Goal: Information Seeking & Learning: Learn about a topic

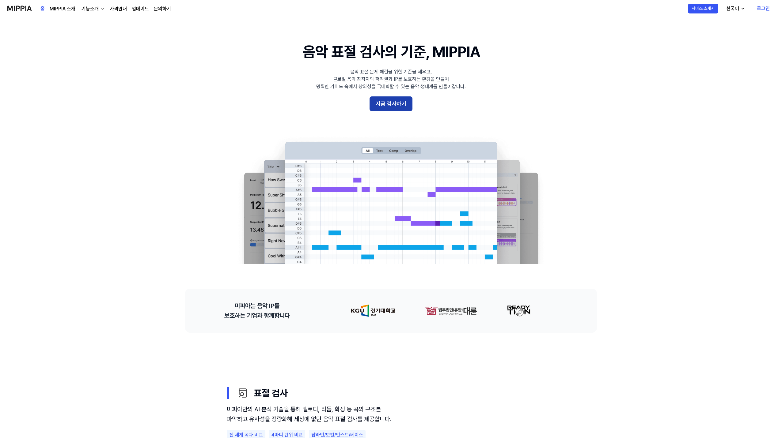
click at [402, 108] on button "지금 검사하기" at bounding box center [390, 103] width 43 height 15
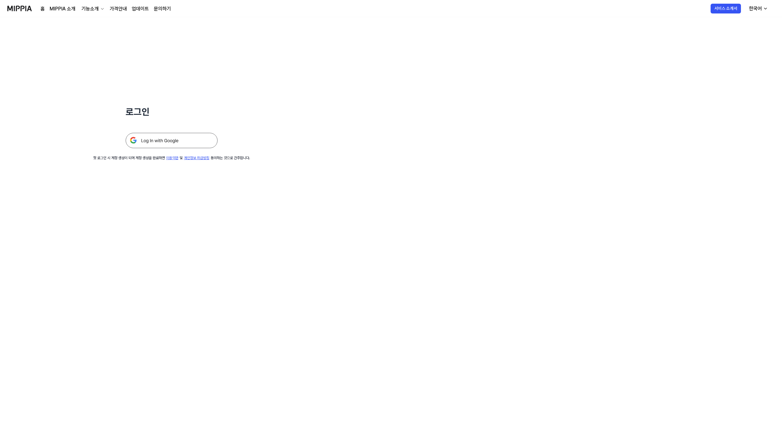
click at [161, 141] on img at bounding box center [172, 140] width 92 height 15
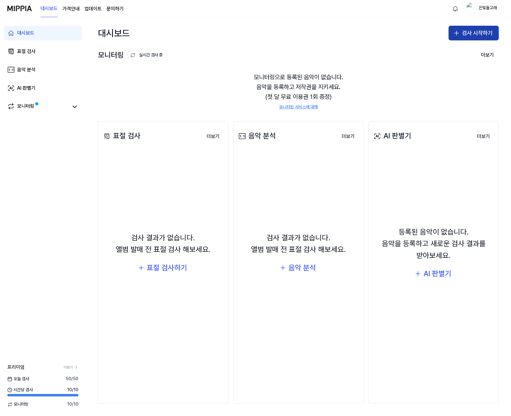
click at [482, 32] on button "검사 시작하기" at bounding box center [474, 33] width 50 height 15
click at [450, 48] on div "표절 검사" at bounding box center [450, 50] width 16 height 6
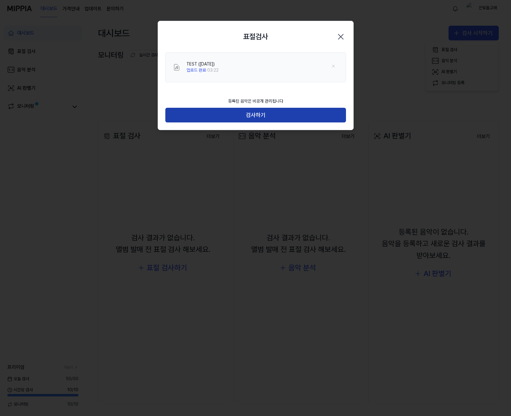
click at [278, 118] on button "검사하기" at bounding box center [255, 115] width 181 height 15
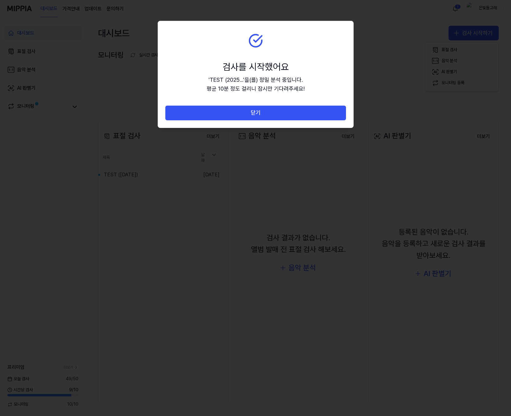
drag, startPoint x: 246, startPoint y: 114, endPoint x: 250, endPoint y: 107, distance: 8.6
click at [246, 114] on button "닫기" at bounding box center [255, 113] width 181 height 15
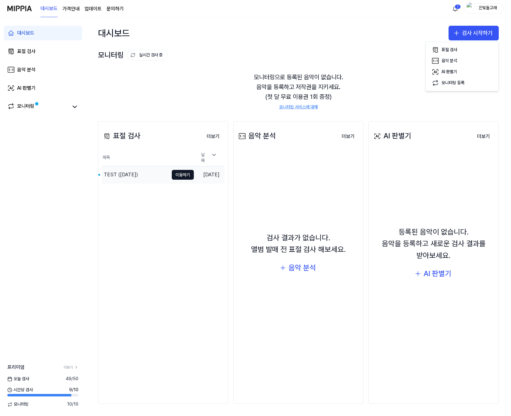
click at [125, 172] on div "TEST ([DATE])" at bounding box center [121, 174] width 34 height 7
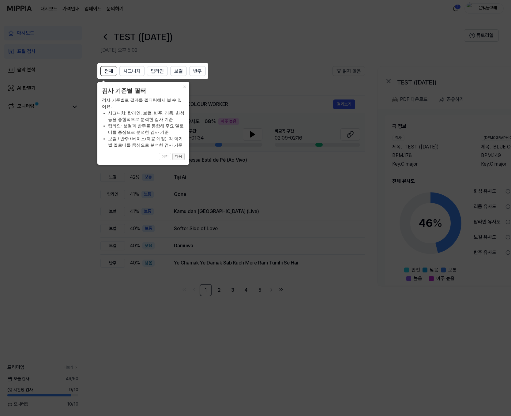
click at [182, 157] on button "다음" at bounding box center [178, 156] width 12 height 7
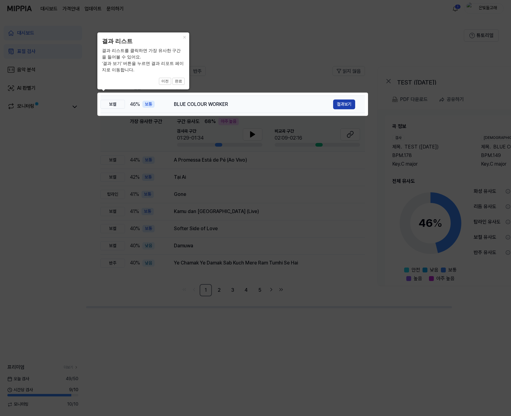
click at [349, 103] on button "결과보기" at bounding box center [344, 105] width 22 height 10
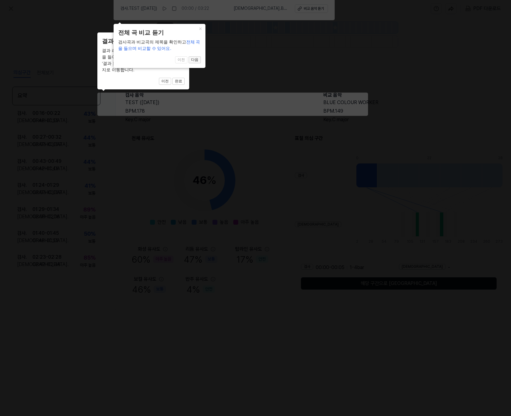
click at [195, 62] on button "다음" at bounding box center [195, 59] width 12 height 7
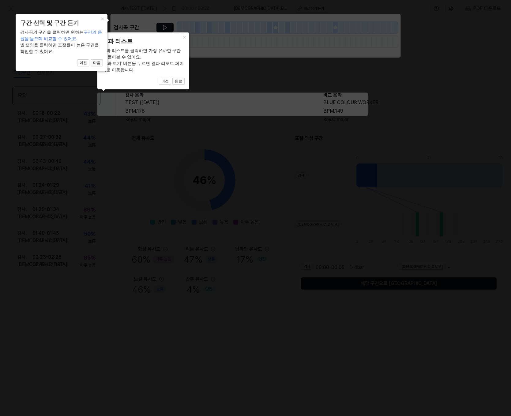
click at [97, 64] on button "다음" at bounding box center [97, 62] width 12 height 7
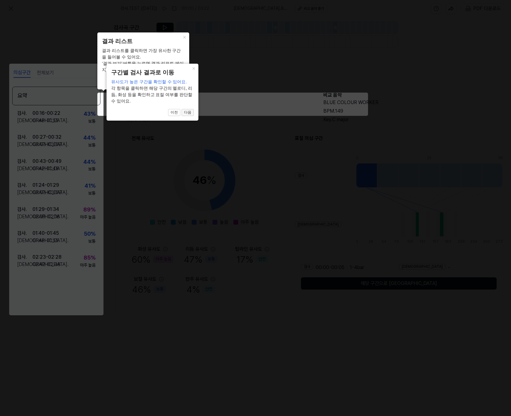
click at [190, 113] on button "다음" at bounding box center [188, 112] width 12 height 7
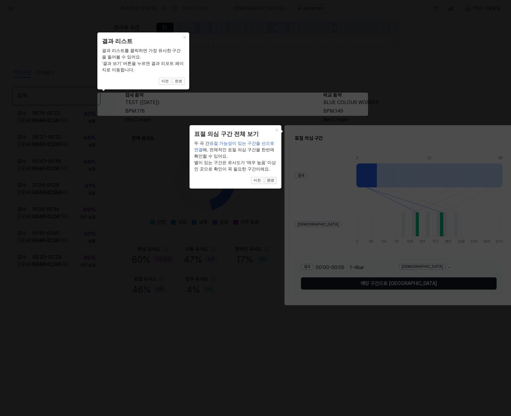
click at [273, 182] on button "완료" at bounding box center [271, 180] width 12 height 7
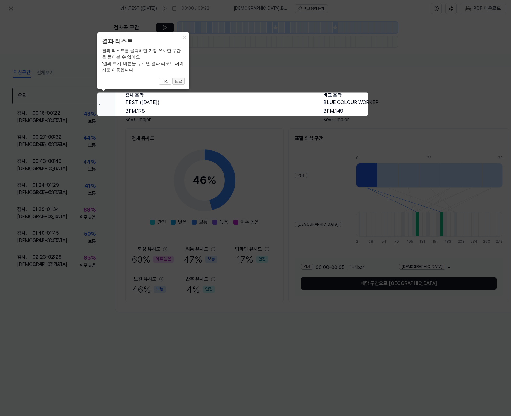
click at [176, 81] on button "완료" at bounding box center [178, 81] width 12 height 7
click at [165, 82] on button "이전" at bounding box center [165, 81] width 12 height 7
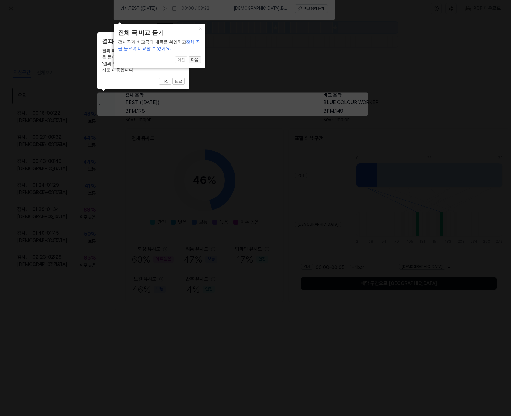
click at [200, 60] on button "다음" at bounding box center [195, 59] width 12 height 7
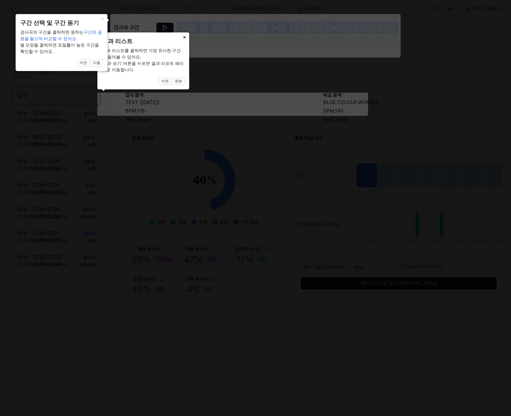
click at [185, 36] on button "×" at bounding box center [185, 36] width 10 height 9
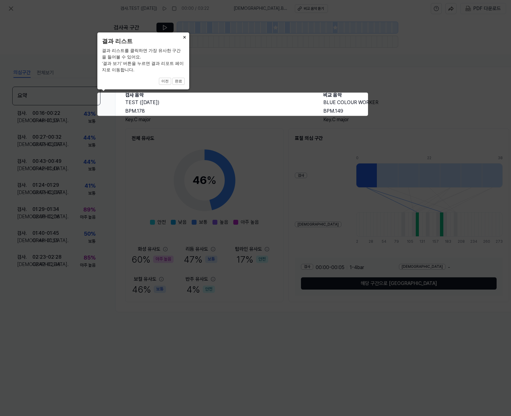
click at [187, 35] on button "×" at bounding box center [185, 36] width 10 height 9
click at [327, 86] on icon at bounding box center [255, 208] width 511 height 416
click at [319, 166] on icon at bounding box center [255, 208] width 511 height 416
click at [15, 8] on icon at bounding box center [255, 208] width 511 height 416
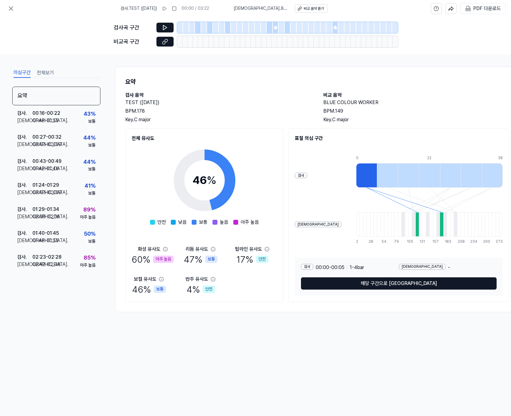
drag, startPoint x: 244, startPoint y: 114, endPoint x: 246, endPoint y: 111, distance: 3.3
click at [244, 114] on div "BPM. 178" at bounding box center [218, 111] width 186 height 7
click at [215, 188] on div "46 %" at bounding box center [205, 180] width 24 height 17
click at [145, 259] on div "60 % 아주 높음" at bounding box center [153, 259] width 42 height 13
click at [195, 262] on div "47 % 보통" at bounding box center [201, 259] width 34 height 13
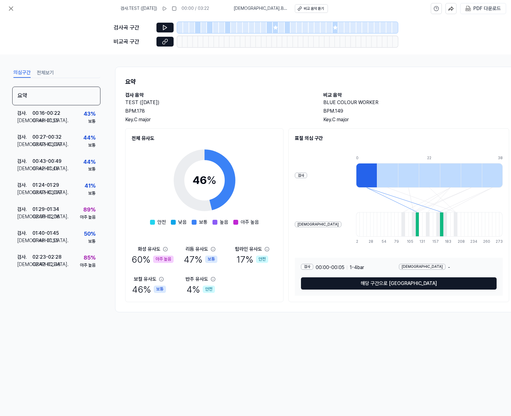
click at [275, 263] on div "[DEMOGRAPHIC_DATA]도 60 % 아주 높음 리듬 유사도 47 % 보통 탑라인 유사도 17 % 안전 보컬 유사도 46 % 보통 [D…" at bounding box center [205, 271] width 146 height 50
click at [342, 101] on h2 "BLUE COLOUR WORKER" at bounding box center [416, 102] width 186 height 7
click at [389, 289] on button "해당 구간으로 [GEOGRAPHIC_DATA]" at bounding box center [399, 284] width 196 height 12
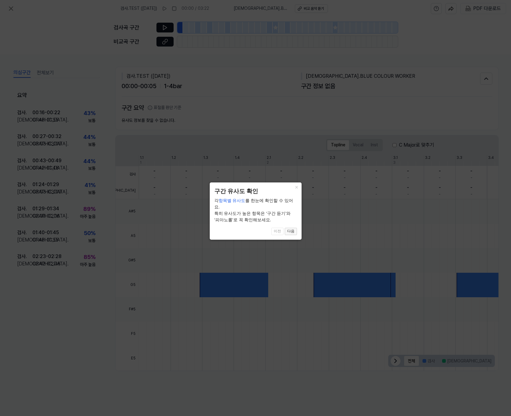
click at [292, 228] on button "다음" at bounding box center [291, 231] width 12 height 7
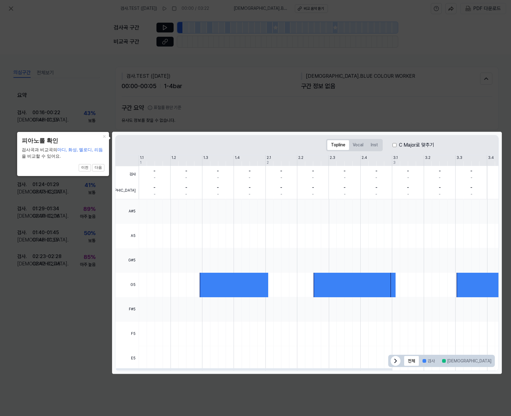
click at [394, 360] on icon at bounding box center [395, 360] width 7 height 7
click at [489, 363] on icon at bounding box center [487, 360] width 7 height 7
click at [102, 166] on button "다음" at bounding box center [98, 167] width 12 height 7
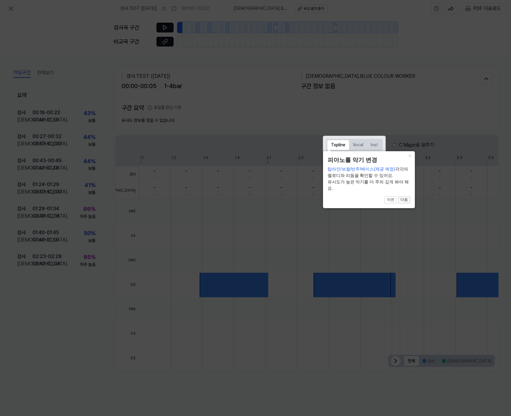
click at [408, 202] on button "다음" at bounding box center [404, 199] width 12 height 7
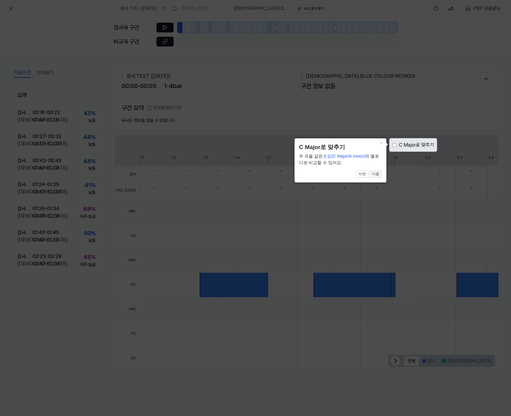
click at [378, 175] on button "다음" at bounding box center [376, 174] width 12 height 7
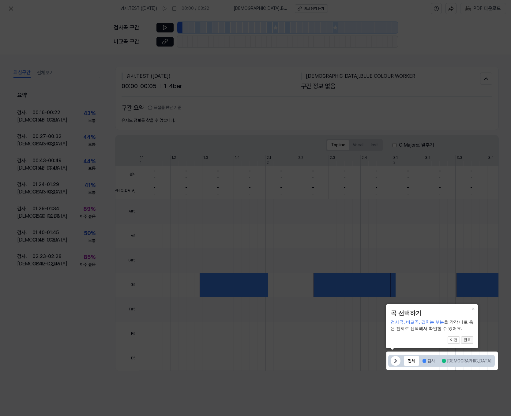
click at [466, 340] on button "완료" at bounding box center [467, 340] width 12 height 7
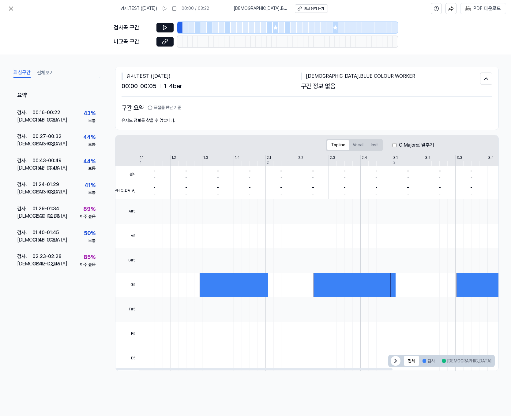
click at [229, 291] on div at bounding box center [234, 285] width 69 height 25
click at [362, 146] on button "Vocal" at bounding box center [358, 145] width 18 height 10
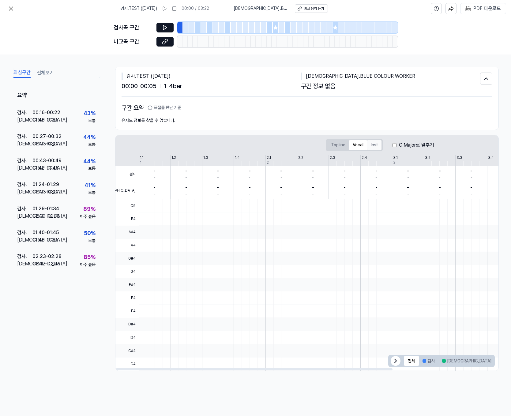
click at [376, 144] on button "Inst" at bounding box center [374, 145] width 14 height 10
click at [337, 143] on button "Topline" at bounding box center [338, 145] width 22 height 10
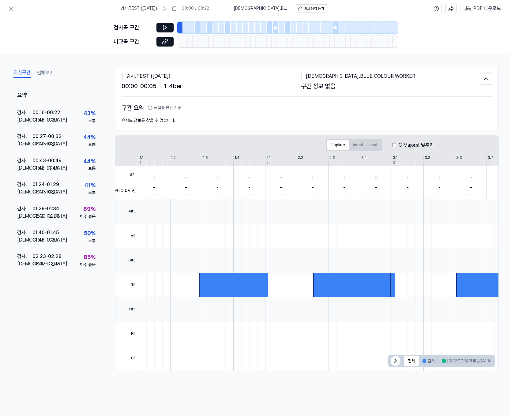
click at [270, 29] on div at bounding box center [270, 27] width 6 height 11
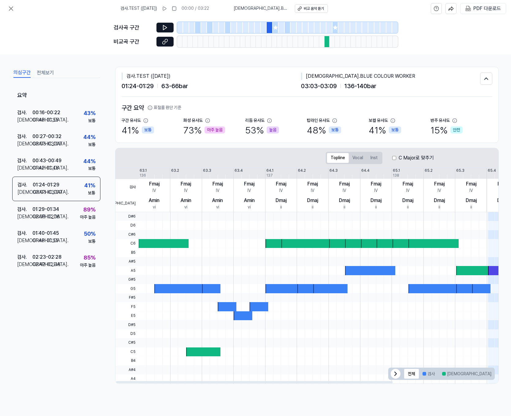
scroll to position [0, 0]
drag, startPoint x: 275, startPoint y: 250, endPoint x: 347, endPoint y: 256, distance: 72.3
click at [347, 256] on div at bounding box center [392, 252] width 506 height 9
click at [276, 25] on icon at bounding box center [275, 27] width 5 height 5
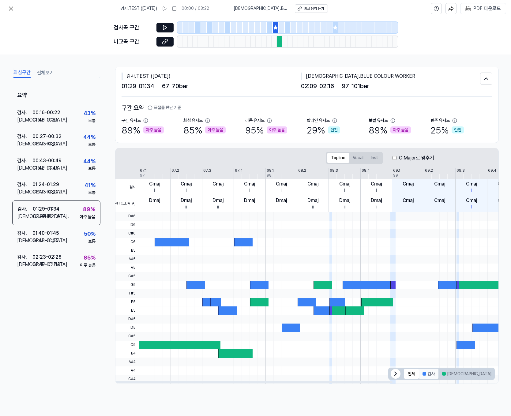
click at [433, 375] on button "검사" at bounding box center [429, 374] width 20 height 10
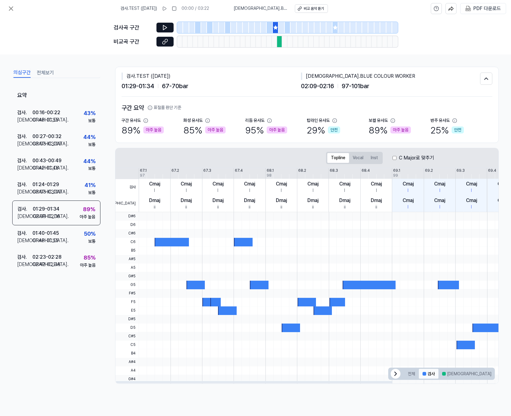
click at [433, 375] on button "검사" at bounding box center [429, 374] width 20 height 10
click at [450, 377] on button "[DEMOGRAPHIC_DATA]" at bounding box center [467, 374] width 57 height 10
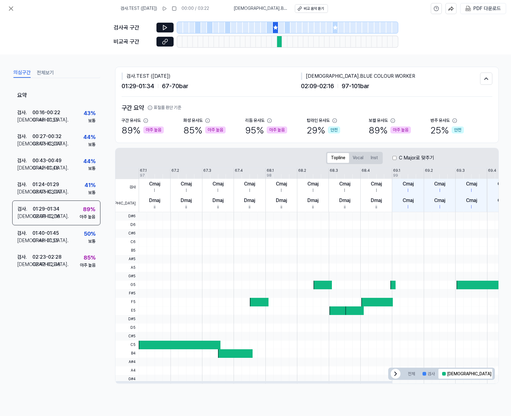
click at [495, 376] on button "겹치는 부분" at bounding box center [511, 374] width 32 height 10
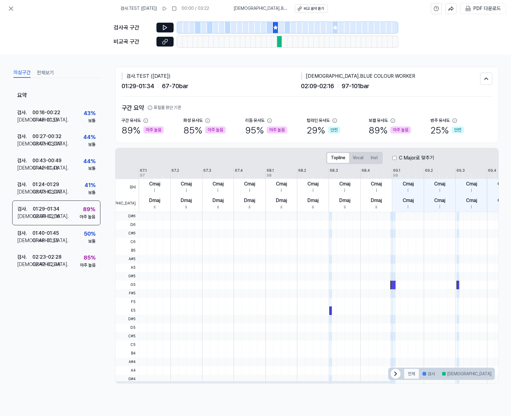
click at [408, 374] on button "전체" at bounding box center [411, 374] width 15 height 10
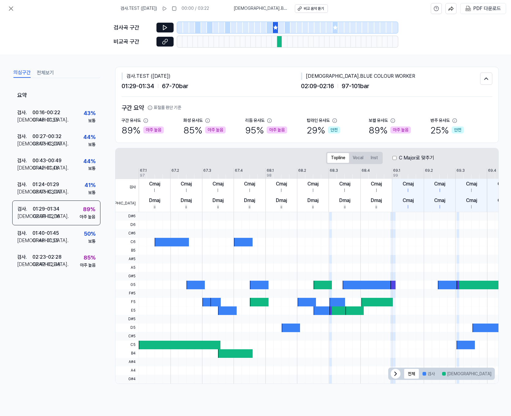
click at [256, 131] on div "95 % 아주 높음" at bounding box center [266, 130] width 42 height 13
click at [193, 130] on div "85 % 아주 높음" at bounding box center [204, 130] width 42 height 13
click at [412, 134] on div "보컬 유사도 89 % 아주 높음" at bounding box center [400, 127] width 62 height 19
click at [471, 119] on div "[DEMOGRAPHIC_DATA]도 25 % 안전" at bounding box center [462, 127] width 62 height 19
click at [335, 78] on div "[DEMOGRAPHIC_DATA] . BLUE COLOUR WORKER" at bounding box center [391, 76] width 180 height 7
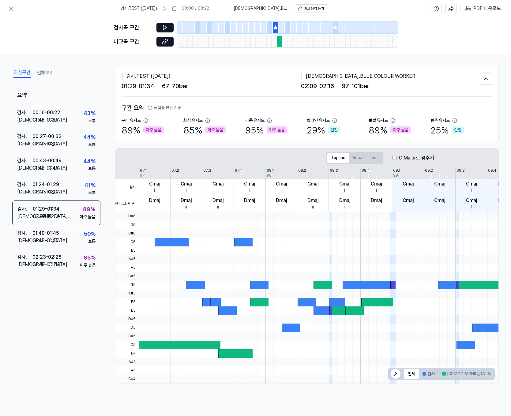
click at [313, 2] on div "검사 . TEST ([DATE]) 00:00 / 03:22 비교 . BLUE COLOUR WORKER 비교 음악 듣기" at bounding box center [224, 8] width 208 height 17
click at [314, 8] on div "비교 음악 듣기" at bounding box center [314, 8] width 20 height 5
click at [168, 29] on icon at bounding box center [165, 28] width 6 height 6
click at [166, 41] on icon at bounding box center [165, 42] width 6 height 6
click at [163, 42] on icon at bounding box center [165, 42] width 6 height 6
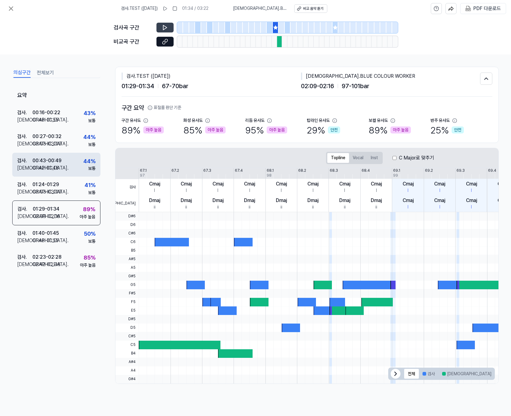
click at [52, 161] on div "00:43 - 00:49" at bounding box center [46, 160] width 29 height 7
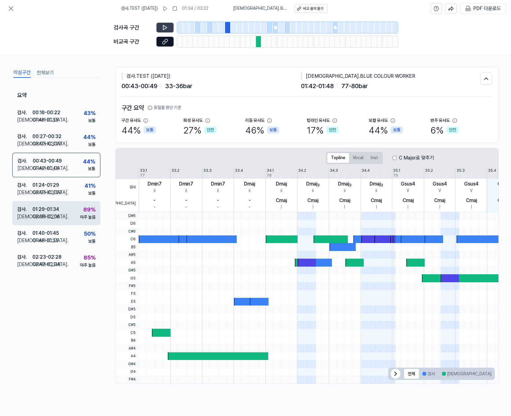
click at [59, 207] on div "01:29 - 01:34" at bounding box center [45, 209] width 27 height 7
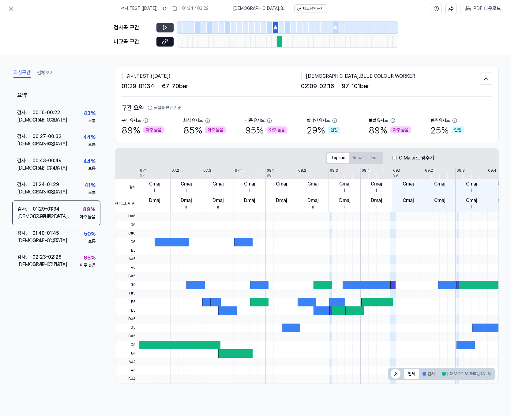
click at [171, 26] on button at bounding box center [165, 28] width 17 height 10
click at [163, 40] on icon at bounding box center [165, 42] width 6 height 6
click at [54, 69] on div "의심구간 전체보기" at bounding box center [56, 72] width 88 height 11
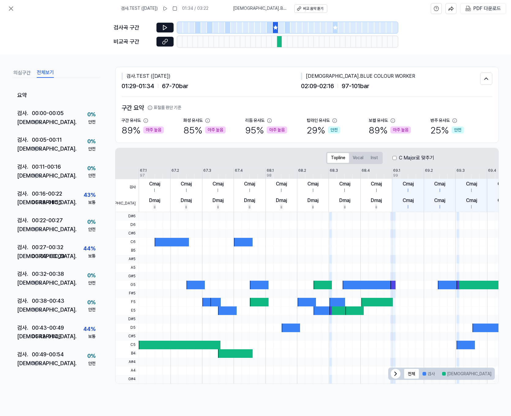
click at [49, 71] on button "전체보기" at bounding box center [45, 73] width 17 height 10
click at [7, 12] on button at bounding box center [11, 8] width 12 height 12
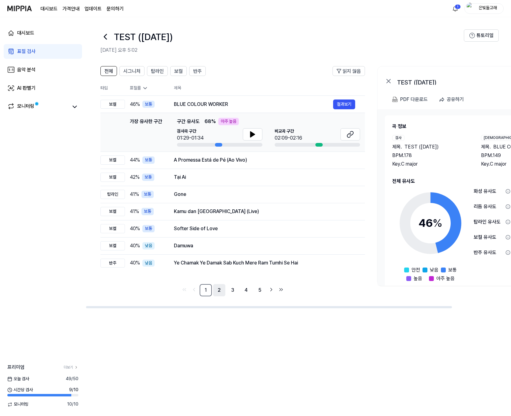
click at [221, 288] on link "2" at bounding box center [219, 290] width 12 height 12
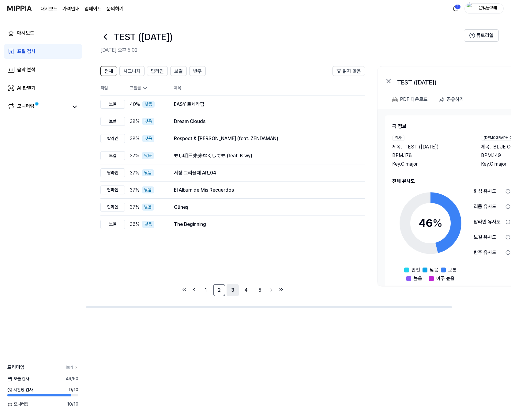
click at [233, 289] on link "3" at bounding box center [233, 290] width 12 height 12
click at [247, 289] on link "4" at bounding box center [246, 290] width 12 height 12
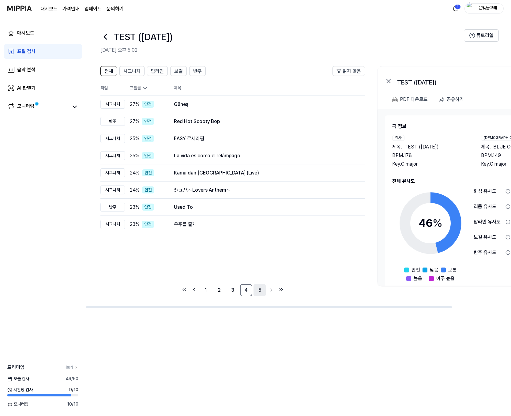
click at [261, 292] on link "5" at bounding box center [260, 290] width 12 height 12
click at [205, 290] on link "1" at bounding box center [206, 290] width 12 height 12
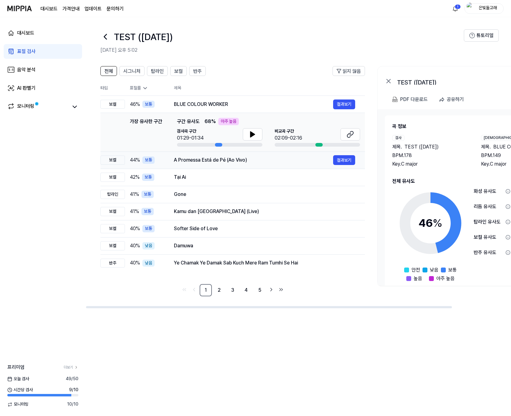
click at [131, 162] on span "44 %" at bounding box center [135, 160] width 10 height 7
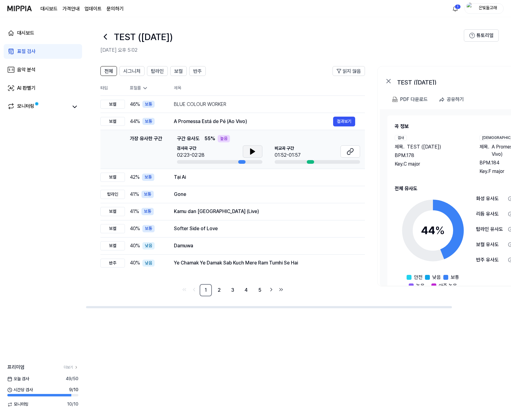
click at [253, 155] on icon at bounding box center [252, 151] width 7 height 7
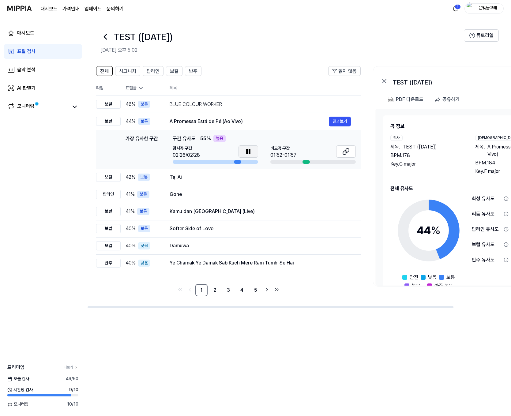
drag, startPoint x: 256, startPoint y: 146, endPoint x: 252, endPoint y: 149, distance: 5.1
click at [253, 148] on button at bounding box center [249, 152] width 20 height 12
drag, startPoint x: 341, startPoint y: 154, endPoint x: 344, endPoint y: 154, distance: 3.1
click at [343, 154] on button at bounding box center [346, 152] width 20 height 12
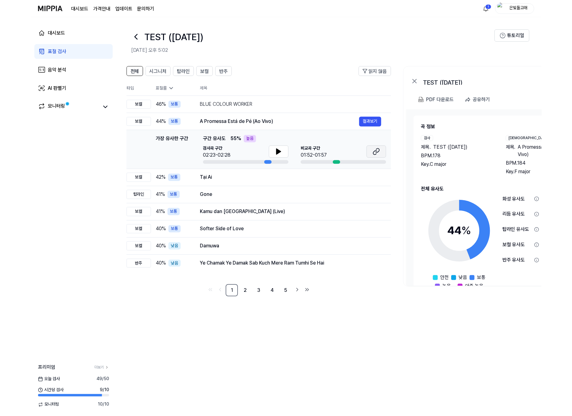
scroll to position [0, 2]
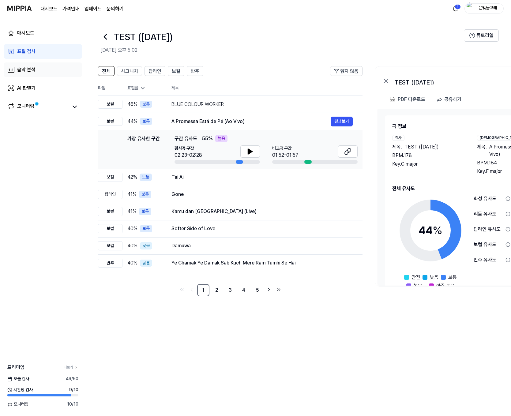
click at [43, 67] on link "음악 분석" at bounding box center [43, 69] width 78 height 15
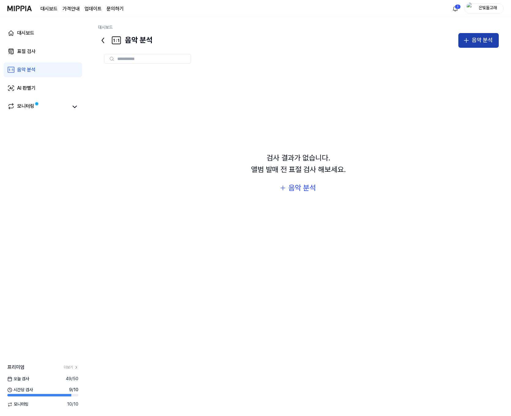
click at [474, 42] on div "음악 분석" at bounding box center [482, 40] width 21 height 9
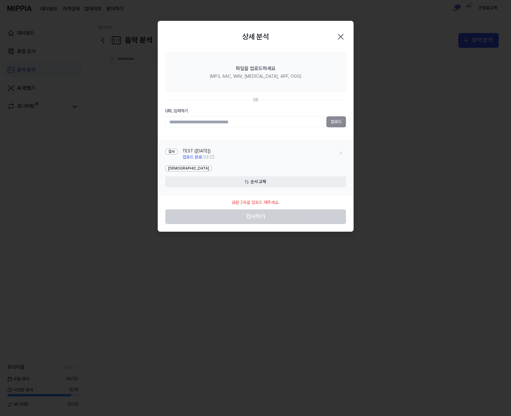
click at [342, 34] on icon "button" at bounding box center [341, 37] width 10 height 10
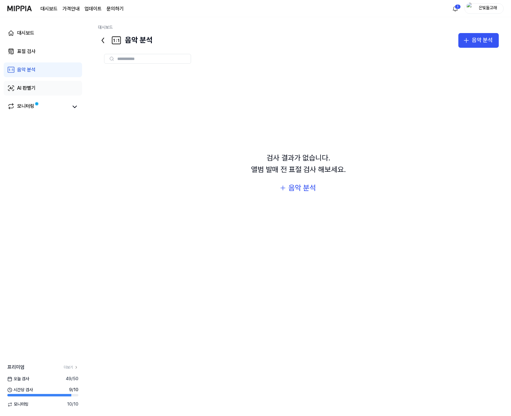
click at [40, 88] on link "AI 판별기" at bounding box center [43, 88] width 78 height 15
click at [294, 192] on div "AI 판별기" at bounding box center [302, 188] width 28 height 12
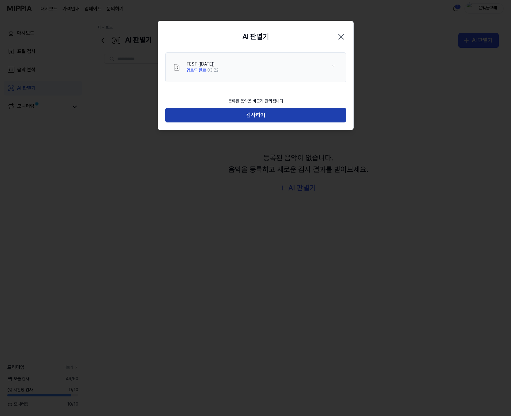
click at [273, 119] on button "검사하기" at bounding box center [255, 115] width 181 height 15
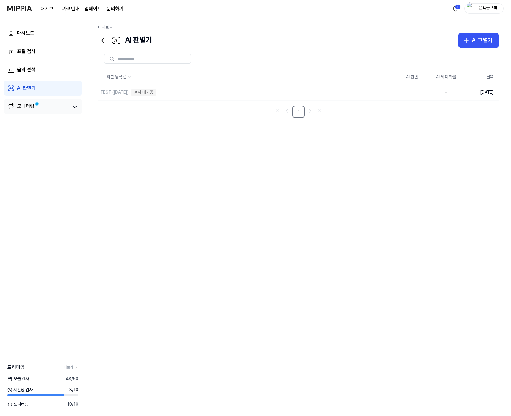
click at [18, 107] on div "모니터링" at bounding box center [25, 107] width 17 height 9
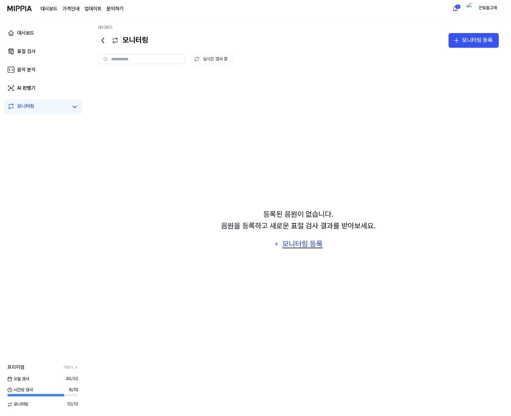
click at [316, 242] on div "모니터링 등록" at bounding box center [303, 244] width 42 height 12
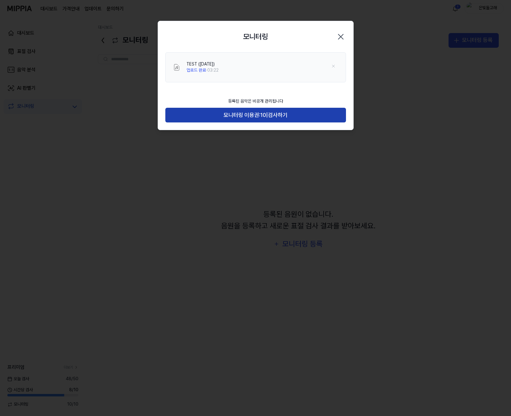
click at [276, 116] on span "검사하기" at bounding box center [278, 115] width 20 height 9
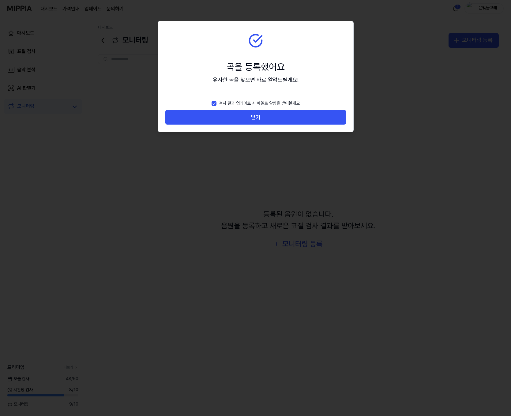
click at [276, 116] on button "닫기" at bounding box center [255, 117] width 181 height 15
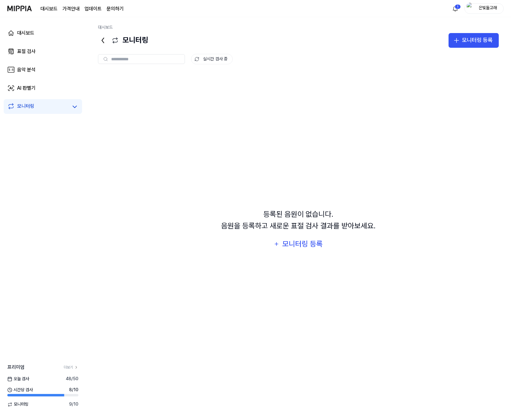
click at [276, 116] on div "등록된 음원이 없습니다. 음원을 등록하고 새로운 표절 검사 결과를 받아보세요. 모니터링 등록" at bounding box center [298, 230] width 401 height 316
click at [101, 39] on icon at bounding box center [103, 41] width 10 height 10
click at [24, 86] on div "AI 판별기" at bounding box center [26, 88] width 18 height 7
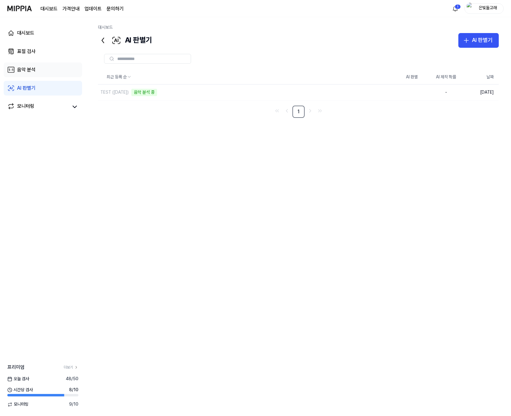
click at [36, 69] on link "음악 분석" at bounding box center [43, 69] width 78 height 15
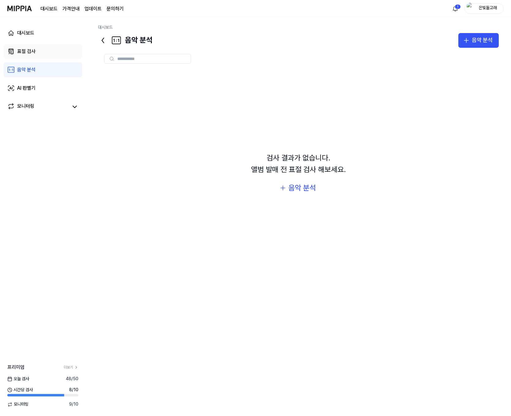
click at [41, 52] on link "표절 검사" at bounding box center [43, 51] width 78 height 15
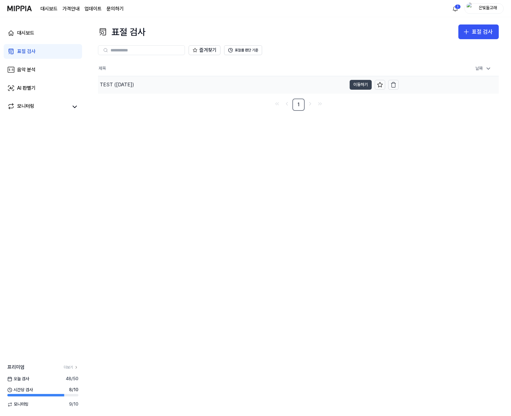
click at [363, 85] on button "이동하기" at bounding box center [361, 85] width 22 height 10
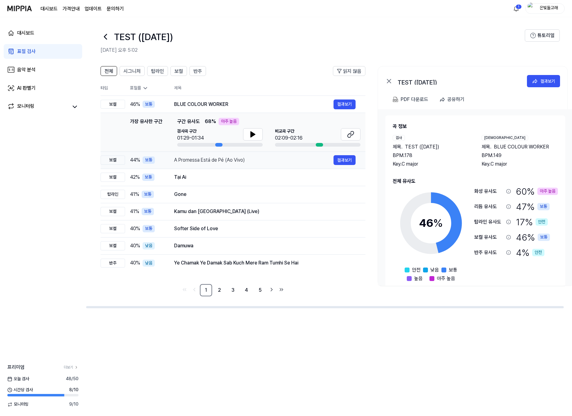
click at [233, 160] on div "A Promessa Está de Pé (Ao Vivo)" at bounding box center [253, 160] width 159 height 7
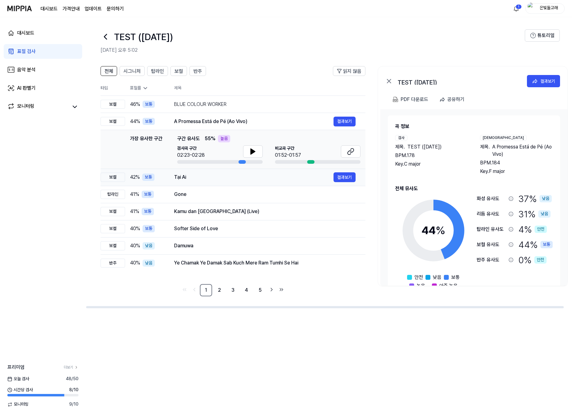
click at [271, 179] on div "Tại Ai" at bounding box center [253, 177] width 159 height 7
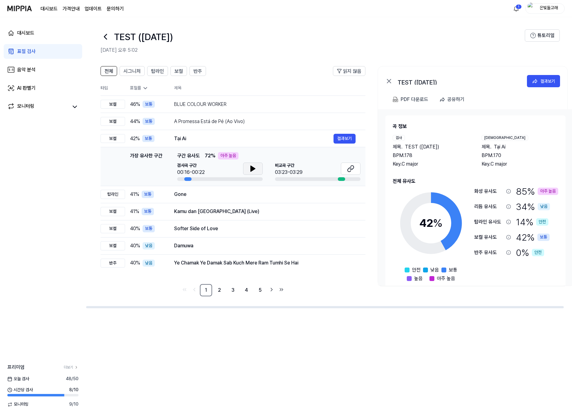
click at [253, 171] on icon at bounding box center [252, 168] width 7 height 7
click at [253, 171] on icon at bounding box center [253, 168] width 1 height 5
click at [351, 167] on icon at bounding box center [350, 168] width 7 height 7
click at [225, 215] on div "Kamu dan [GEOGRAPHIC_DATA] (Live)" at bounding box center [253, 211] width 159 height 7
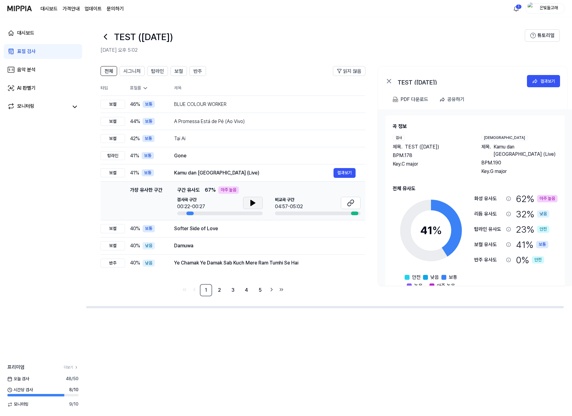
click at [254, 202] on icon at bounding box center [252, 202] width 7 height 7
click at [254, 202] on icon at bounding box center [253, 203] width 1 height 5
click at [349, 205] on icon at bounding box center [350, 202] width 7 height 7
click at [349, 206] on icon at bounding box center [349, 204] width 4 height 4
click at [74, 10] on 버튼 "가격안내" at bounding box center [70, 8] width 17 height 7
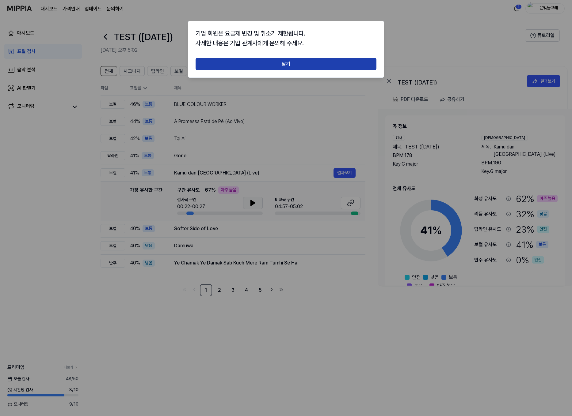
click at [226, 62] on button "닫기" at bounding box center [285, 64] width 181 height 12
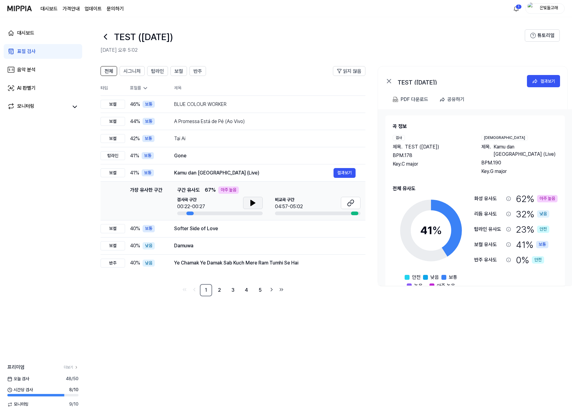
click at [96, 10] on link "업데이트" at bounding box center [93, 8] width 17 height 7
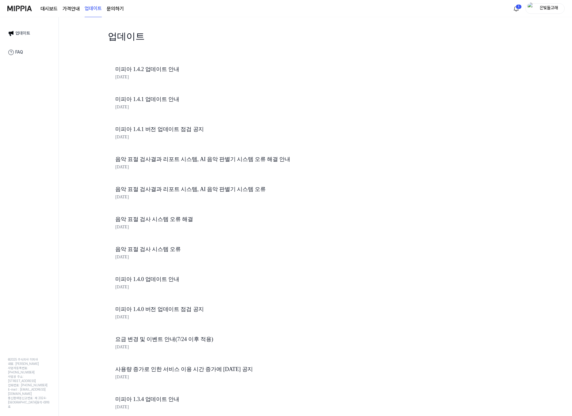
click at [153, 70] on link "미피아 1.4.2 업데이트 안내" at bounding box center [219, 69] width 208 height 9
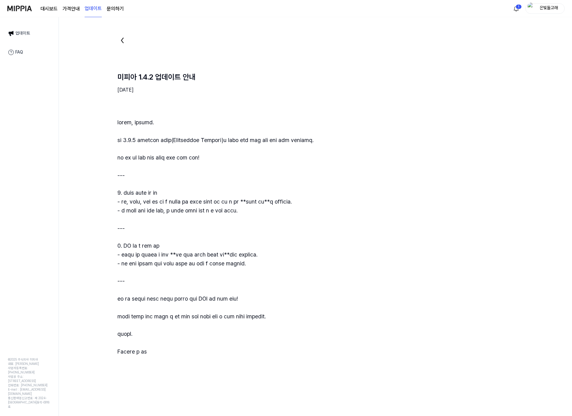
click at [108, 9] on link "문의하기" at bounding box center [115, 8] width 17 height 7
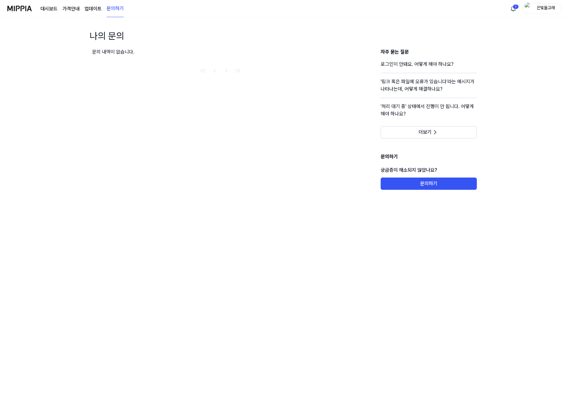
click at [55, 10] on link "대시보드" at bounding box center [48, 8] width 17 height 7
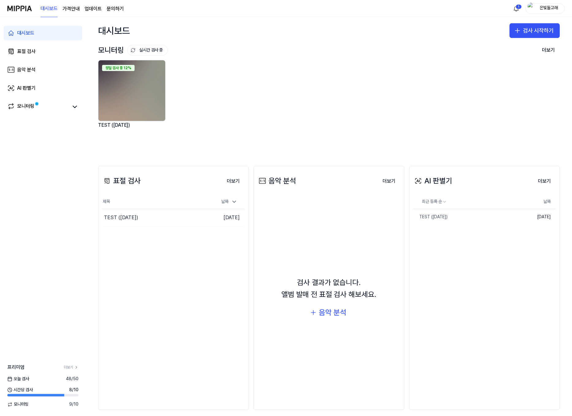
click at [180, 129] on div "정밀 검사 중 12% TEST ([DATE])" at bounding box center [323, 104] width 461 height 88
click at [149, 74] on img at bounding box center [131, 90] width 67 height 61
click at [125, 67] on div "정밀 검사 중 12%" at bounding box center [118, 68] width 32 height 6
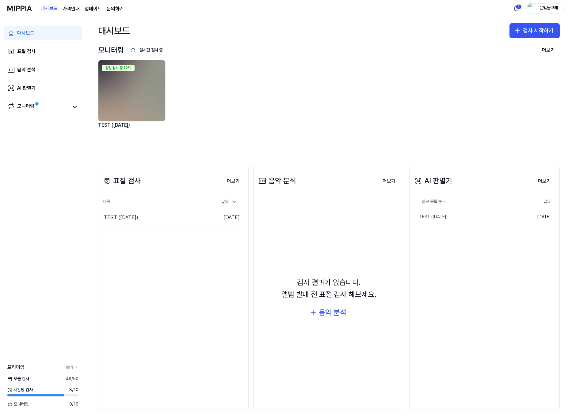
click at [114, 98] on img at bounding box center [131, 90] width 67 height 61
click at [23, 110] on div "모니터링" at bounding box center [25, 107] width 17 height 9
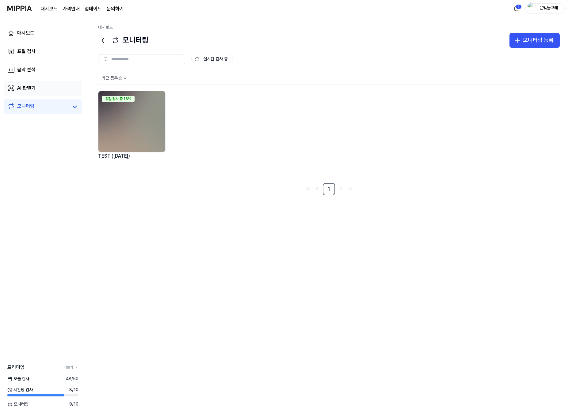
click at [61, 87] on link "AI 판별기" at bounding box center [43, 88] width 78 height 15
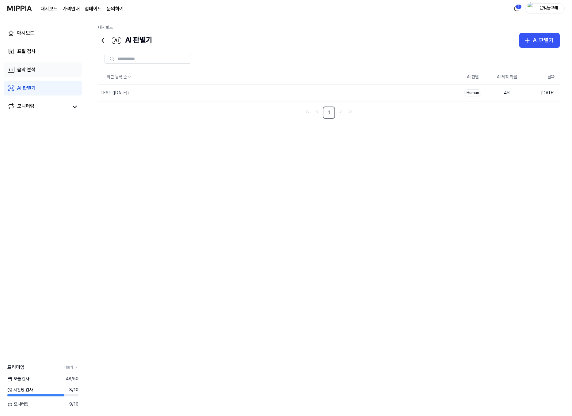
click at [65, 66] on link "음악 분석" at bounding box center [43, 69] width 78 height 15
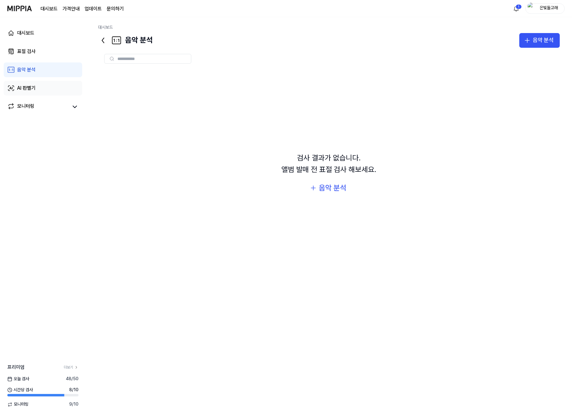
click at [63, 95] on link "AI 판별기" at bounding box center [43, 88] width 78 height 15
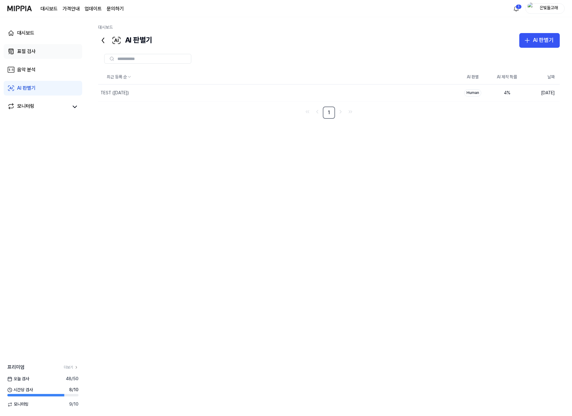
click at [69, 55] on link "표절 검사" at bounding box center [43, 51] width 78 height 15
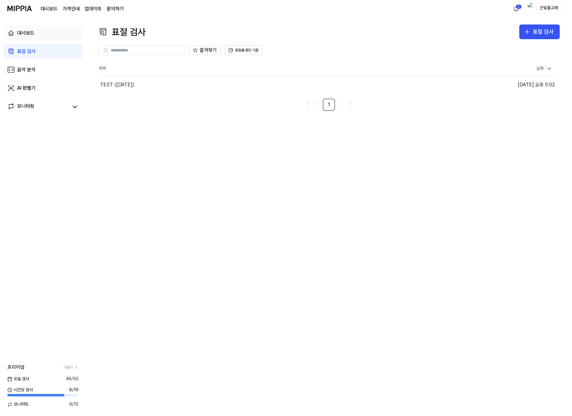
click at [63, 34] on link "대시보드" at bounding box center [43, 33] width 78 height 15
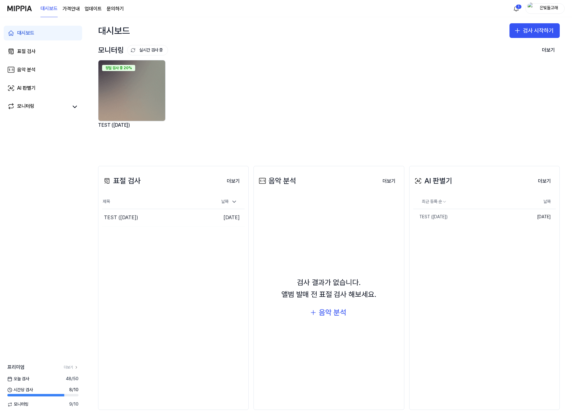
click at [392, 44] on div "모니터링 실시간 검사 중 더보기 모니터링 정밀 검사 중 20% TEST ([DATE])" at bounding box center [329, 99] width 486 height 110
click at [18, 88] on div "AI 판별기" at bounding box center [26, 88] width 18 height 7
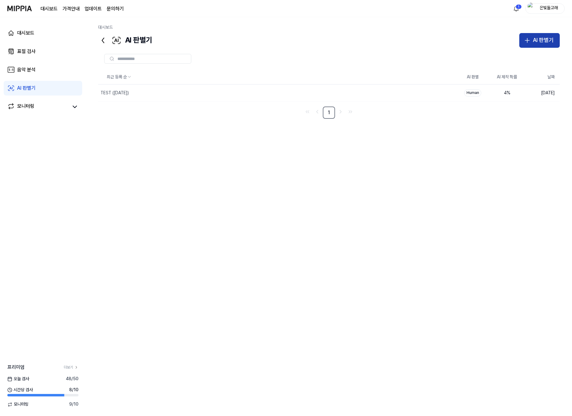
click at [511, 42] on div "AI 판별기" at bounding box center [542, 40] width 21 height 9
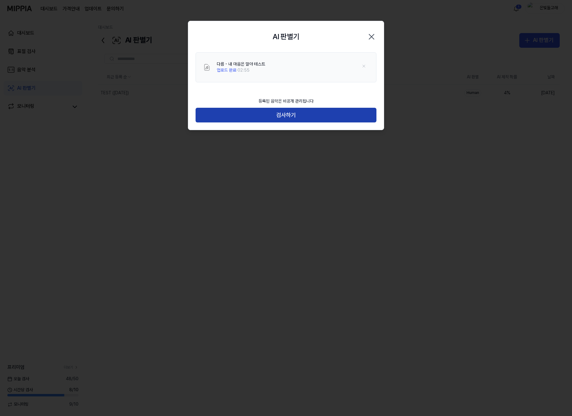
click at [307, 116] on button "검사하기" at bounding box center [285, 115] width 181 height 15
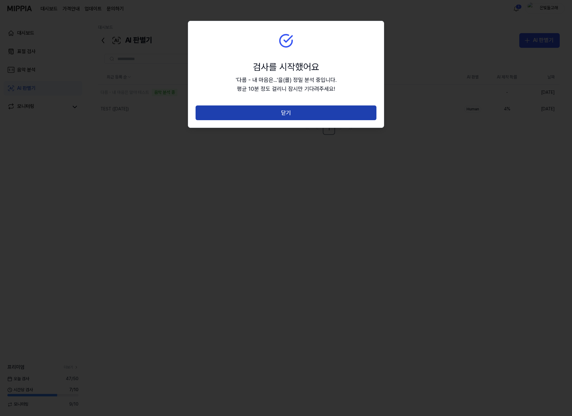
click at [282, 117] on button "닫기" at bounding box center [285, 112] width 181 height 15
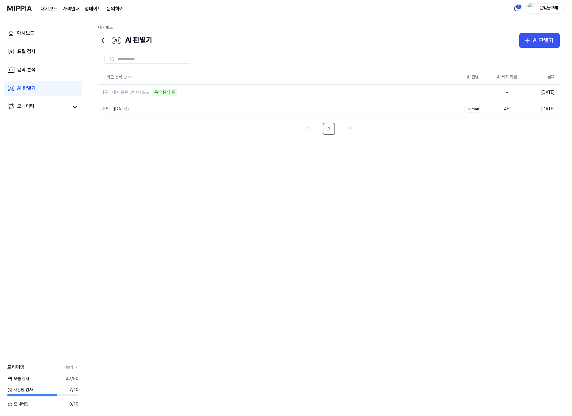
click at [180, 193] on div "최근 등록 순 AI 판별 AI 제작 확률 날짜 다름 - 내 마음은 말야 테스트 음악 분석 중 삭제 - [DATE] TEST ([DATE]) 삭…" at bounding box center [328, 205] width 461 height 270
click at [43, 70] on link "음악 분석" at bounding box center [43, 69] width 78 height 15
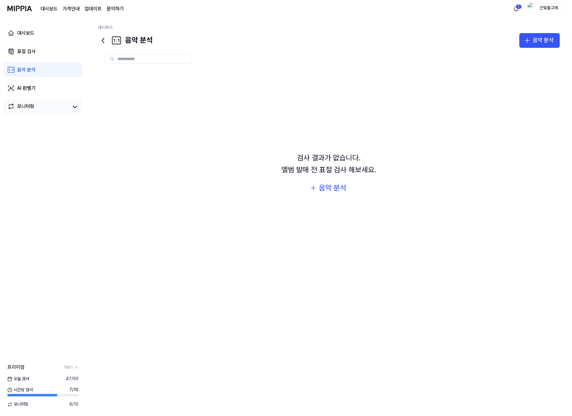
click at [41, 106] on link "모니터링" at bounding box center [37, 107] width 61 height 9
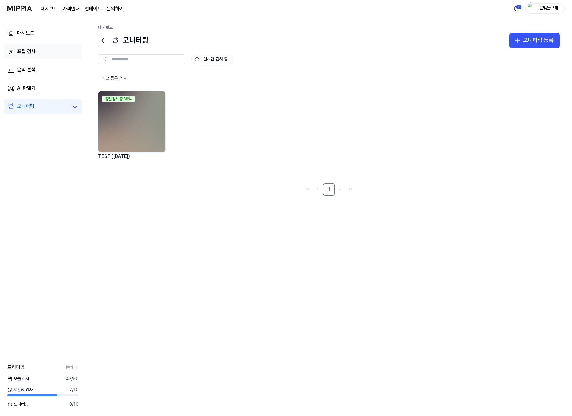
click at [47, 49] on link "표절 검사" at bounding box center [43, 51] width 78 height 15
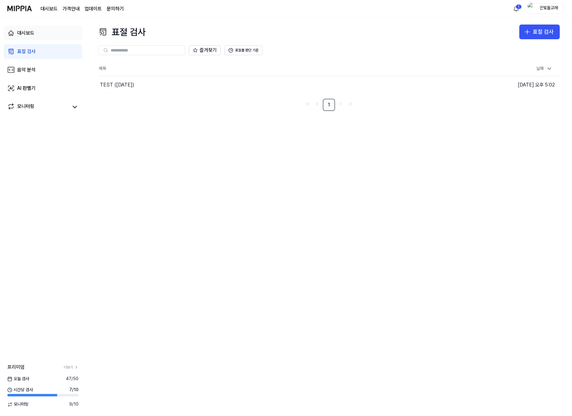
click at [53, 32] on link "대시보드" at bounding box center [43, 33] width 78 height 15
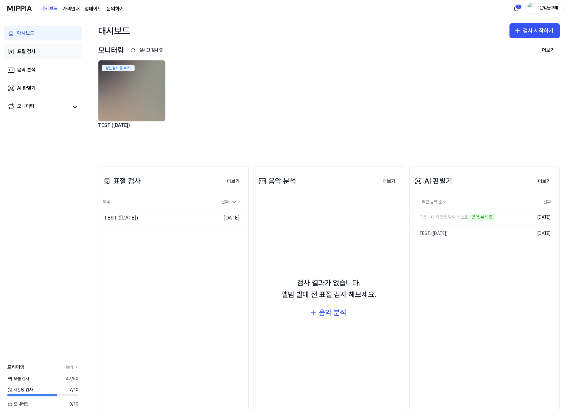
click at [50, 53] on link "표절 검사" at bounding box center [43, 51] width 78 height 15
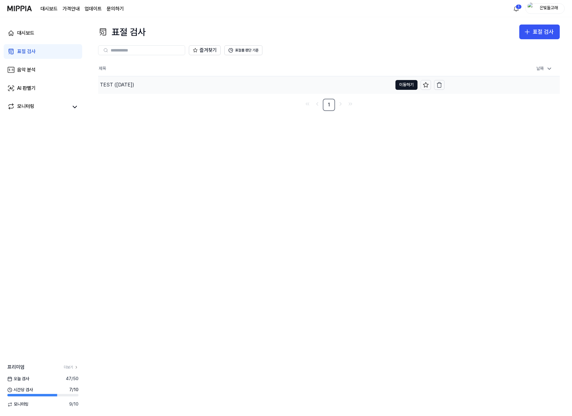
click at [175, 87] on div "TEST ([DATE])" at bounding box center [245, 84] width 294 height 17
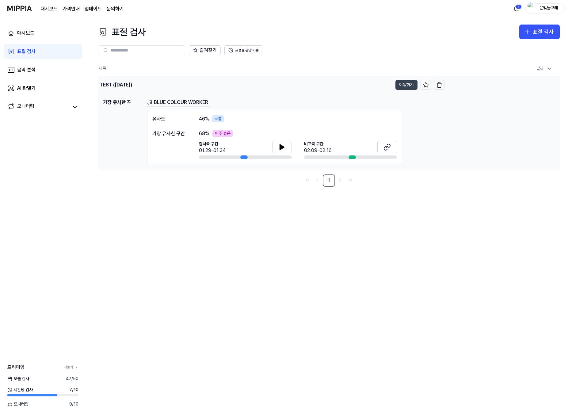
click at [404, 84] on button "이동하기" at bounding box center [406, 85] width 22 height 10
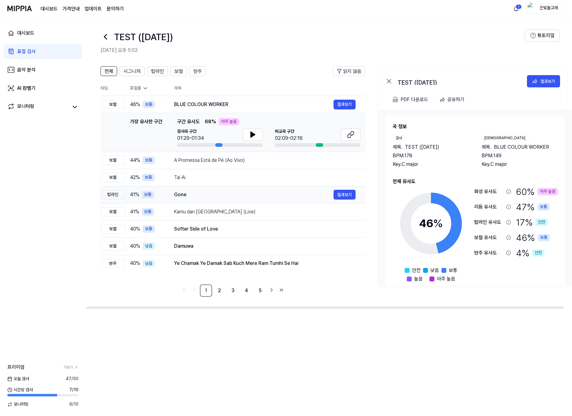
click at [182, 193] on div "Gone" at bounding box center [253, 194] width 159 height 7
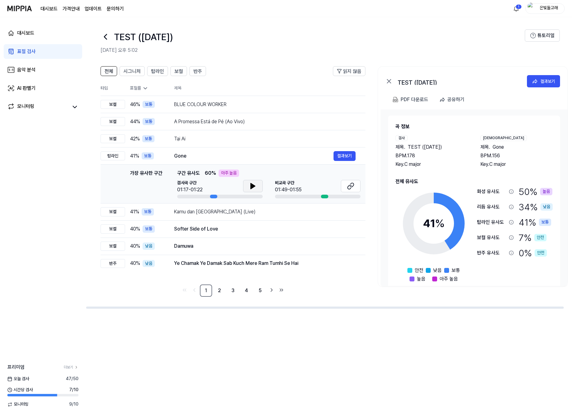
click at [252, 189] on icon at bounding box center [252, 185] width 7 height 7
click at [350, 189] on icon at bounding box center [350, 185] width 7 height 7
click at [197, 212] on div "Kamu dan [GEOGRAPHIC_DATA] (Live)" at bounding box center [253, 211] width 159 height 7
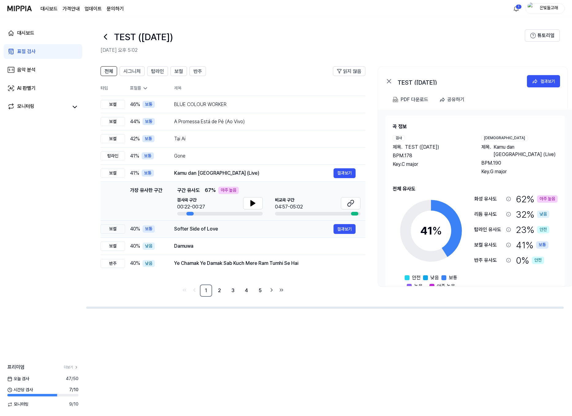
click at [195, 230] on div "Softer Side of Love" at bounding box center [253, 228] width 159 height 7
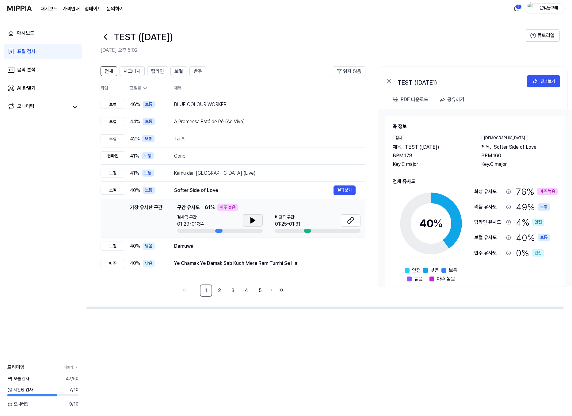
click at [255, 220] on icon at bounding box center [253, 221] width 4 height 6
click at [255, 220] on icon at bounding box center [253, 220] width 1 height 5
click at [358, 223] on button at bounding box center [351, 220] width 20 height 12
click at [456, 29] on header "TEST ([DATE]) [DATE] 오후 5:02 튜토리얼" at bounding box center [329, 38] width 486 height 43
click at [257, 288] on link "5" at bounding box center [260, 290] width 12 height 12
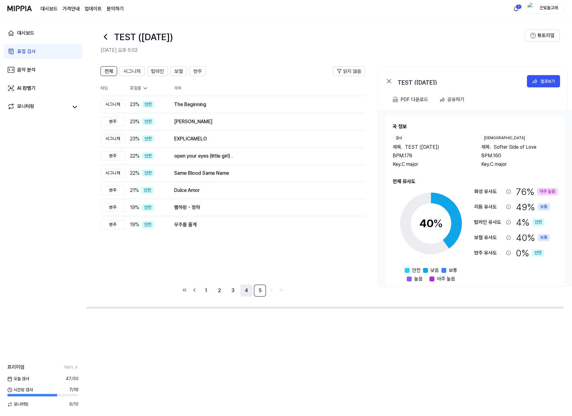
click at [245, 291] on link "4" at bounding box center [246, 290] width 12 height 12
click at [248, 290] on link "4" at bounding box center [246, 290] width 12 height 12
click at [232, 289] on link "3" at bounding box center [233, 290] width 12 height 12
click at [221, 289] on link "2" at bounding box center [219, 290] width 12 height 12
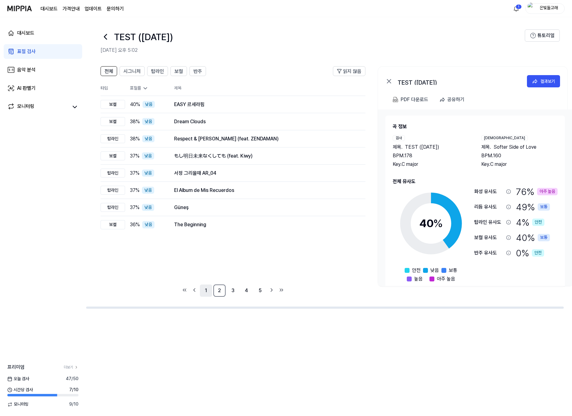
click at [202, 291] on link "1" at bounding box center [206, 290] width 12 height 12
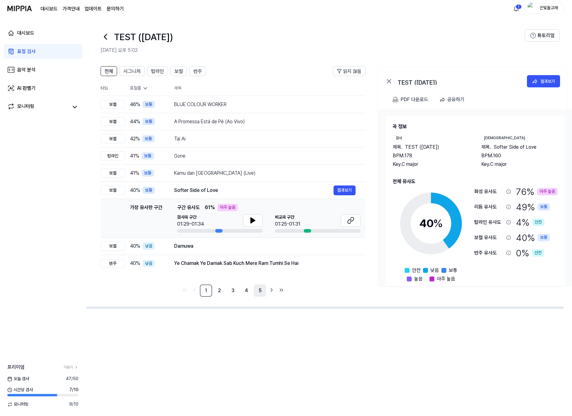
click at [261, 292] on link "5" at bounding box center [260, 290] width 12 height 12
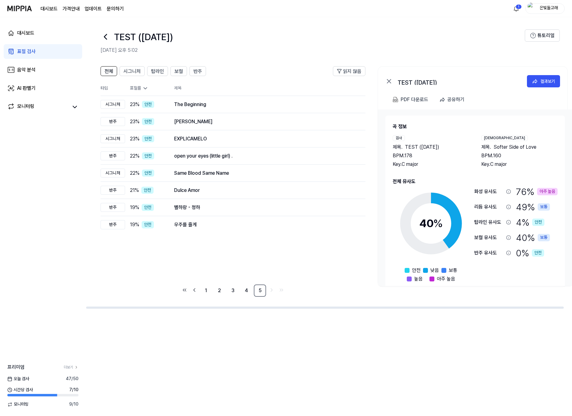
click at [276, 290] on ul "1 2 3 4 5" at bounding box center [232, 290] width 105 height 12
click at [204, 290] on link "1" at bounding box center [206, 290] width 12 height 12
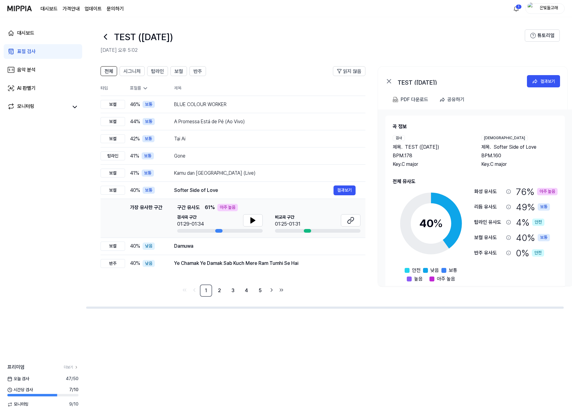
click at [511, 194] on div "아주 높음" at bounding box center [547, 191] width 21 height 7
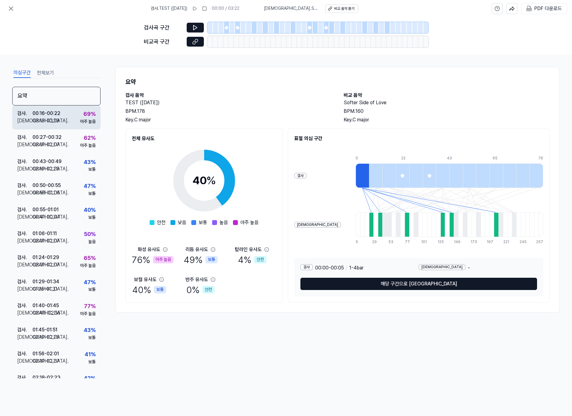
click at [41, 118] on div "03:13 - 03:19" at bounding box center [45, 120] width 27 height 7
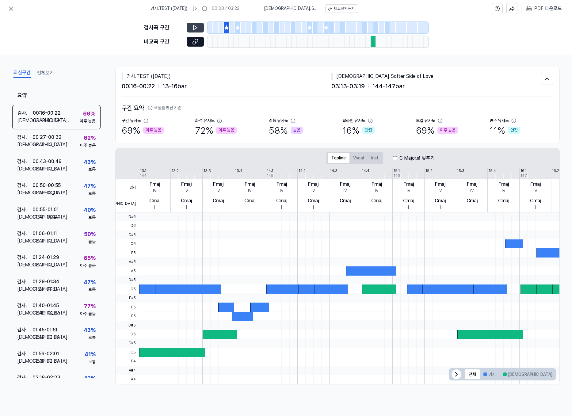
click at [196, 26] on icon at bounding box center [195, 28] width 6 height 6
click at [196, 26] on icon at bounding box center [196, 27] width 1 height 4
click at [10, 9] on icon at bounding box center [10, 8] width 7 height 7
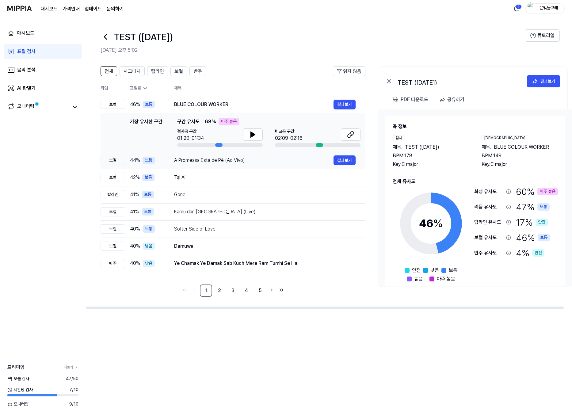
click at [206, 159] on div "A Promessa Está de Pé (Ao Vivo)" at bounding box center [253, 160] width 159 height 7
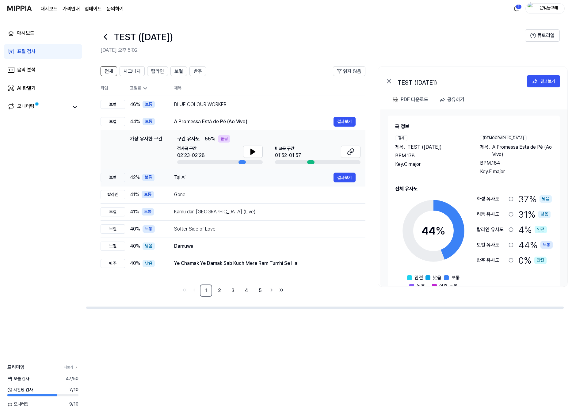
click at [222, 178] on div "Tại Ai" at bounding box center [253, 177] width 159 height 7
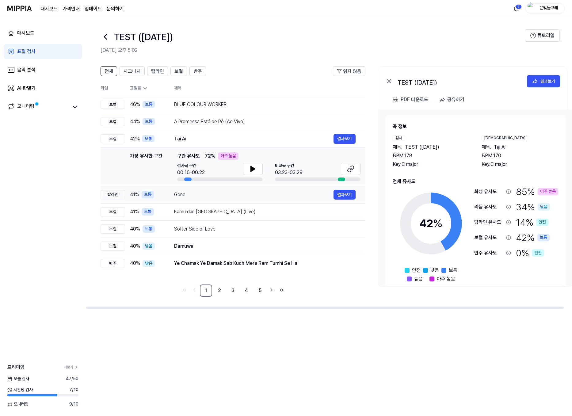
click at [232, 199] on div "Gone 결과보기" at bounding box center [264, 195] width 181 height 10
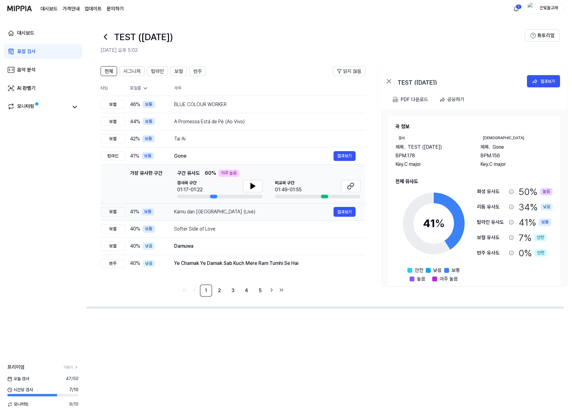
click at [220, 218] on td "Kamu dan [GEOGRAPHIC_DATA] (Live) 결과보기" at bounding box center [264, 211] width 201 height 17
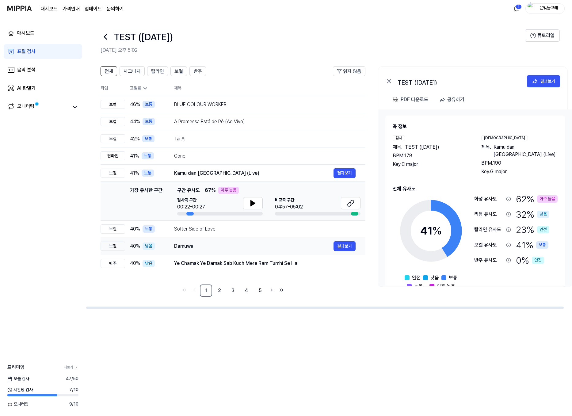
click at [211, 240] on td "Damuwa 결과보기" at bounding box center [264, 245] width 201 height 17
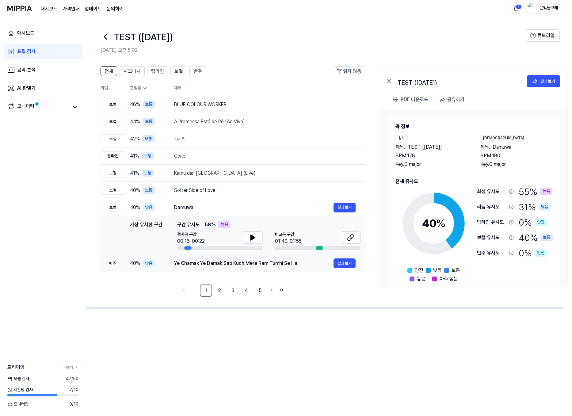
click at [202, 263] on div "Ye Chamak Ye Damak Sab Kuch Mere Ram Tumhi Se Hai" at bounding box center [253, 262] width 159 height 7
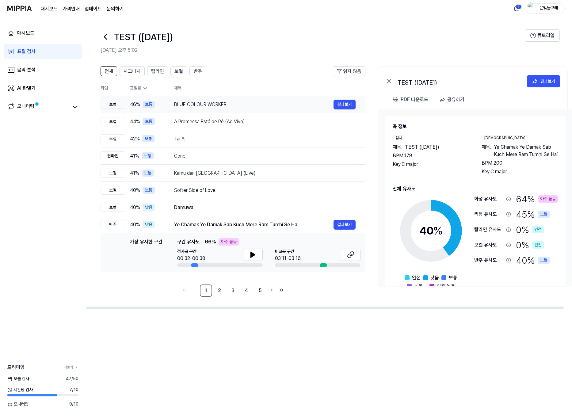
click at [222, 102] on div "BLUE COLOUR WORKER" at bounding box center [253, 104] width 159 height 7
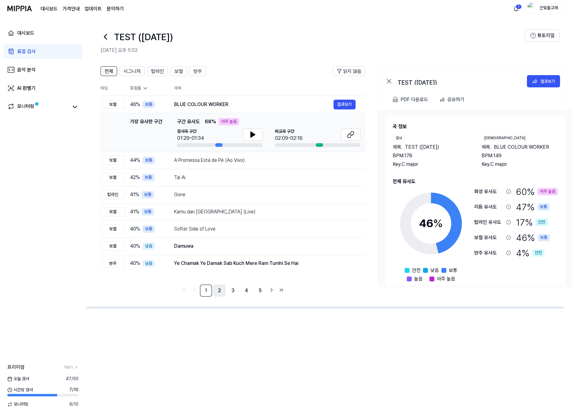
click at [216, 293] on link "2" at bounding box center [219, 290] width 12 height 12
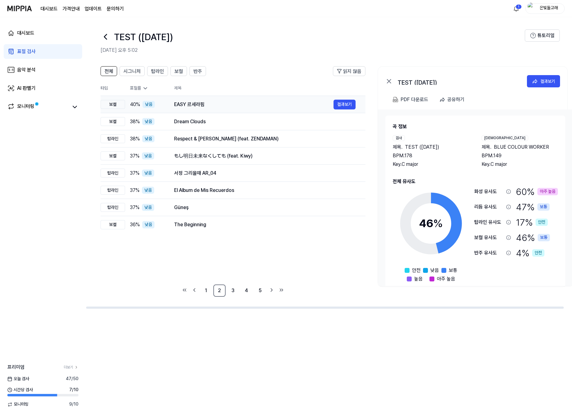
click at [236, 105] on div "EASY 르세라핌" at bounding box center [253, 104] width 159 height 7
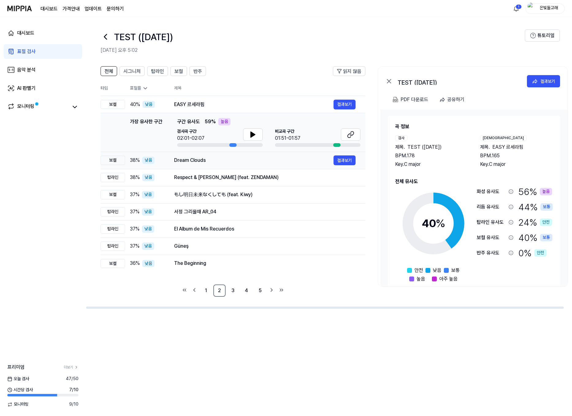
click at [231, 159] on div "Dream Clouds" at bounding box center [253, 160] width 159 height 7
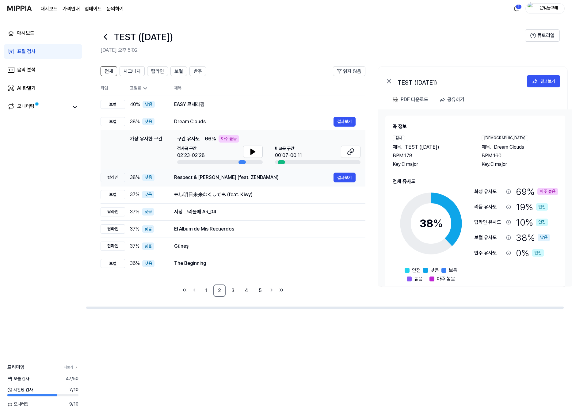
click at [231, 179] on div "Respect & [PERSON_NAME] (feat. ZENDAMAN)" at bounding box center [253, 177] width 159 height 7
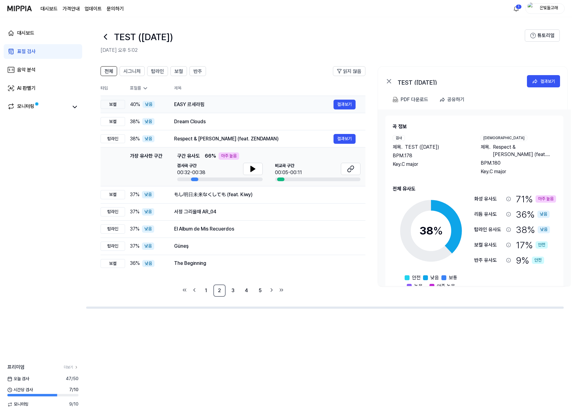
click at [227, 104] on div "EASY 르세라핌" at bounding box center [253, 104] width 159 height 7
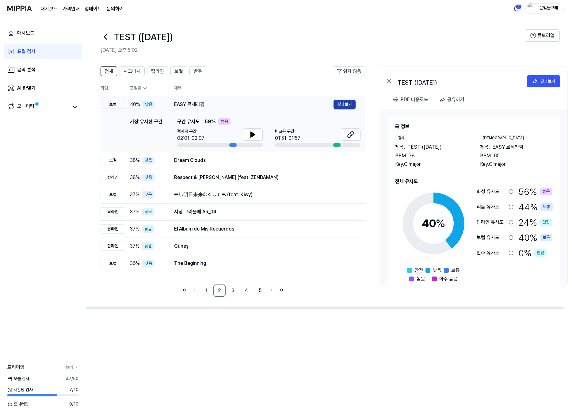
click at [350, 107] on button "결과보기" at bounding box center [344, 105] width 22 height 10
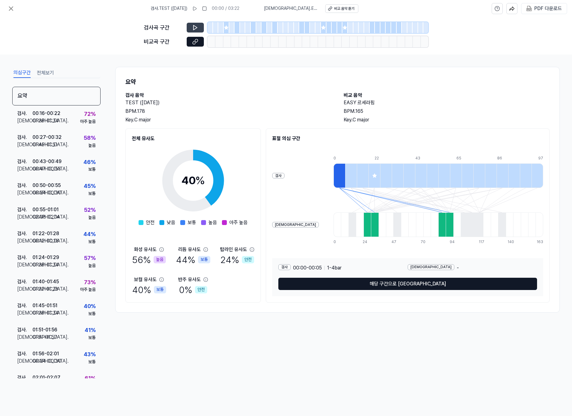
click at [194, 28] on icon at bounding box center [195, 28] width 6 height 6
click at [195, 25] on icon at bounding box center [195, 28] width 6 height 6
click at [196, 43] on icon at bounding box center [195, 42] width 6 height 6
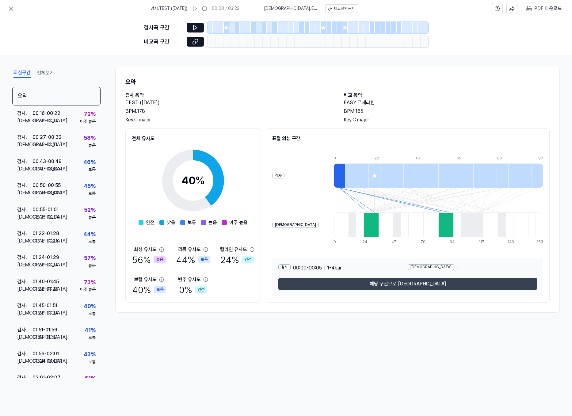
click at [394, 286] on button "해당 구간으로 [GEOGRAPHIC_DATA]" at bounding box center [407, 284] width 259 height 12
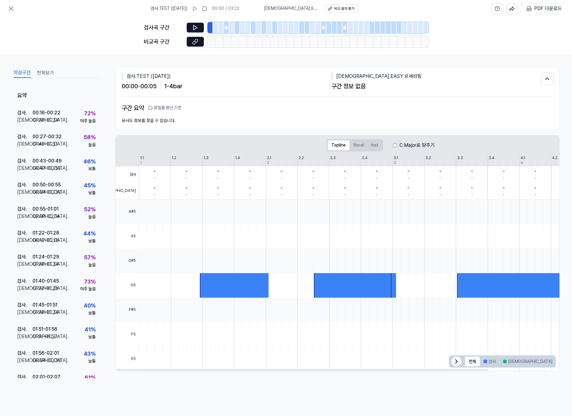
click at [293, 121] on div "유사도 정보를 찾을 수 없습니다." at bounding box center [337, 121] width 431 height 6
click at [12, 8] on icon at bounding box center [10, 8] width 7 height 7
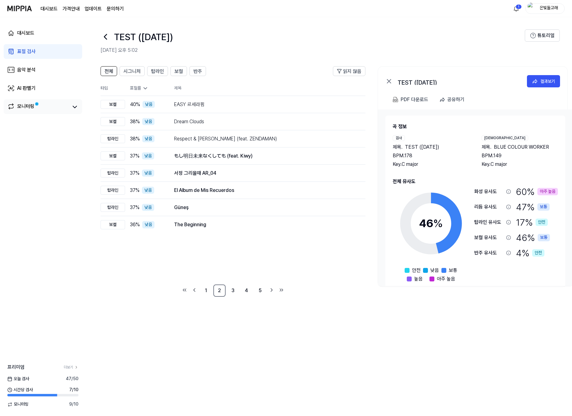
click at [50, 108] on link "모니터링" at bounding box center [37, 107] width 61 height 9
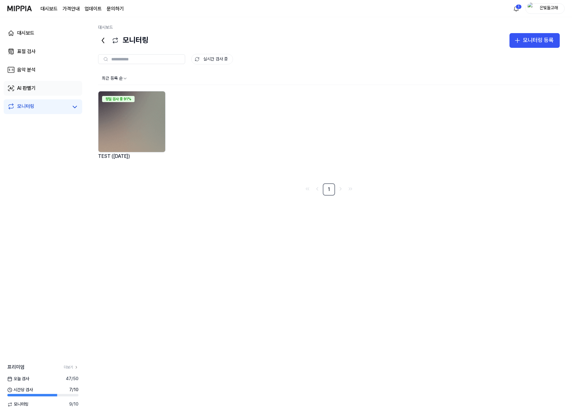
click at [49, 85] on link "AI 판별기" at bounding box center [43, 88] width 78 height 15
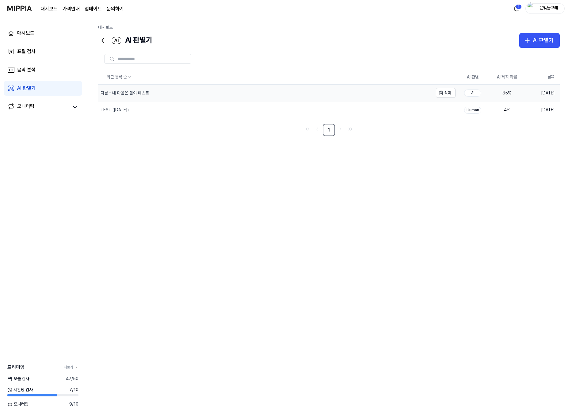
click at [285, 85] on div "다름 - 내 마음은 말야 테스트" at bounding box center [265, 93] width 335 height 17
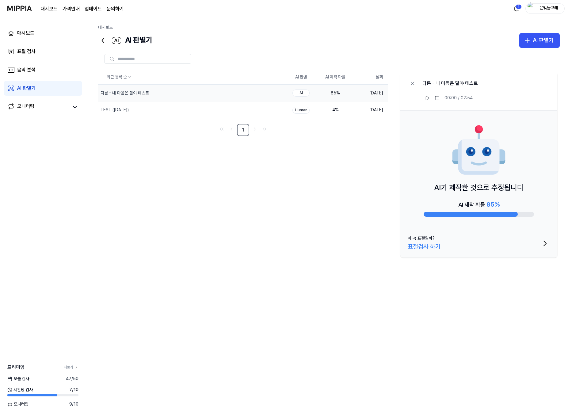
click at [435, 245] on div "표절검사 하기" at bounding box center [423, 246] width 33 height 10
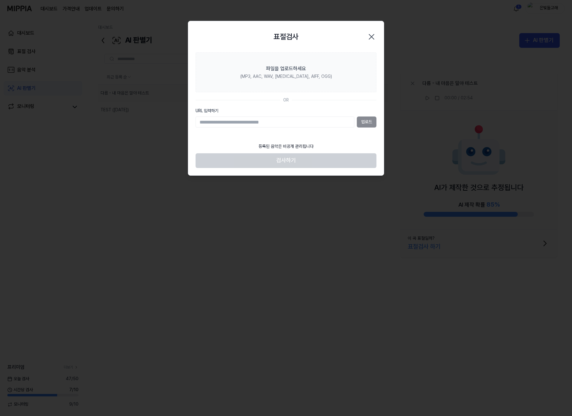
click at [373, 39] on icon "button" at bounding box center [371, 37] width 10 height 10
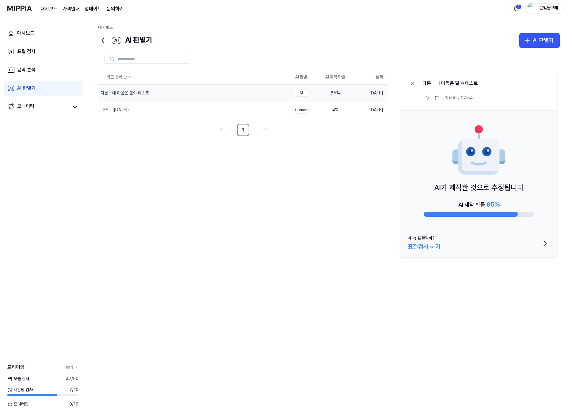
click at [511, 164] on div "AI가 제작한 것으로 추정됩니다 AI 제작 확률 85 %" at bounding box center [478, 170] width 157 height 119
click at [90, 175] on div "대시보드 AI 판별기 AI 판별기 표절 검사 음악 분석 AI 판별기 최근 등록 순 AI 판별 AI 제작 확률 날짜 다름 - 내 마음은 말야 테…" at bounding box center [329, 216] width 486 height 399
click at [511, 36] on div "AI 판별기" at bounding box center [542, 40] width 21 height 9
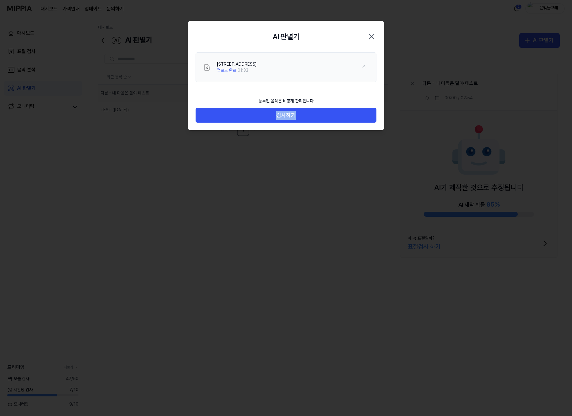
drag, startPoint x: 315, startPoint y: 171, endPoint x: 319, endPoint y: 142, distance: 29.4
click at [319, 142] on body "대시보드 가격안내 업데이트 문의하기 2 은빛돌고래 대시보드 표절 검사 음악 분석 AI 판별기 모니터링 프리미엄 더보기 [DATE] 검사 47 …" at bounding box center [286, 208] width 572 height 416
click at [293, 116] on button "검사하기" at bounding box center [285, 115] width 181 height 15
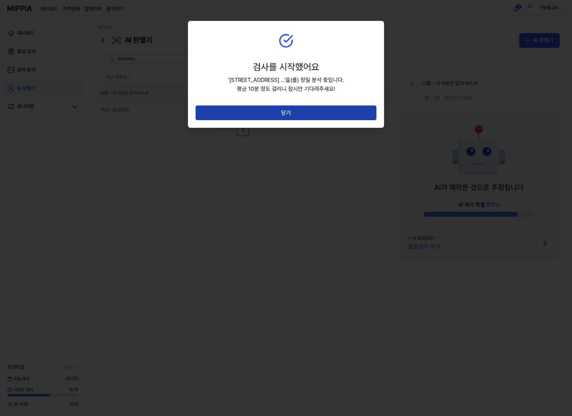
click at [279, 117] on button "닫기" at bounding box center [285, 112] width 181 height 15
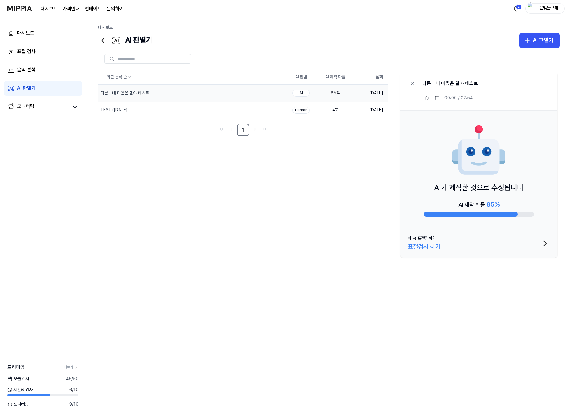
click at [321, 206] on div "최근 등록 순 AI 판별 AI 제작 확률 날짜 다름 - 내 마음은 말야 테스트 삭제 AI 85 % [DATE] TEST ([DATE]) 삭제 …" at bounding box center [328, 205] width 461 height 270
click at [24, 70] on div "음악 분석" at bounding box center [26, 69] width 18 height 7
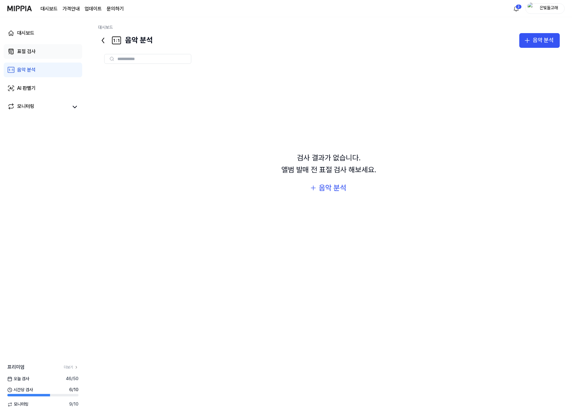
click at [32, 49] on div "표절 검사" at bounding box center [26, 51] width 18 height 7
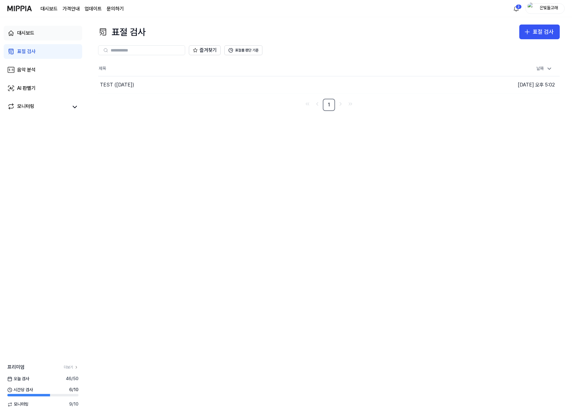
click at [32, 30] on div "대시보드" at bounding box center [25, 32] width 17 height 7
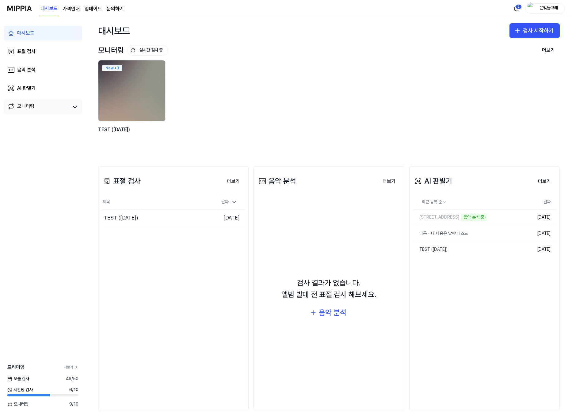
click at [28, 104] on div "모니터링" at bounding box center [25, 107] width 17 height 9
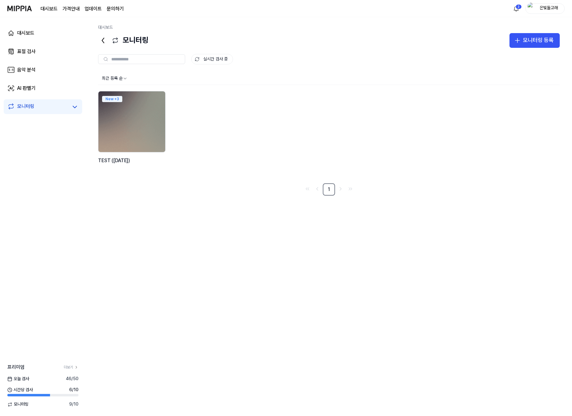
click at [509, 58] on div "실시간 검사 중" at bounding box center [328, 59] width 461 height 10
click at [187, 232] on div "최근 등록 순 New + 3 TEST ([DATE]) 1" at bounding box center [328, 238] width 461 height 332
click at [25, 91] on div "AI 판별기" at bounding box center [26, 88] width 18 height 7
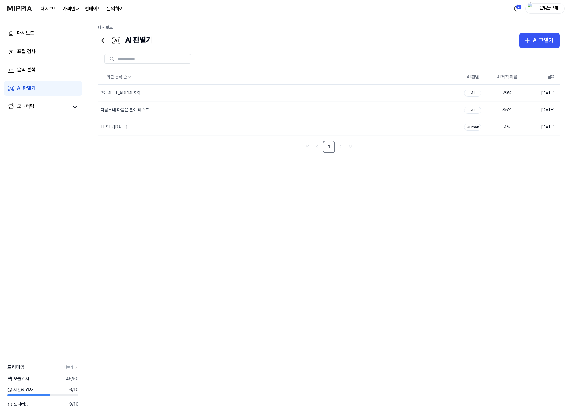
click at [246, 181] on div "최근 등록 순 AI 판별 AI 제작 확률 날짜 덕릉로62길 84 4 삭제 AI 79 % [DATE] 다름 - 내 마음은 말야 테스트 삭제 AI…" at bounding box center [328, 205] width 461 height 270
click at [511, 46] on button "AI 판별기" at bounding box center [539, 40] width 40 height 15
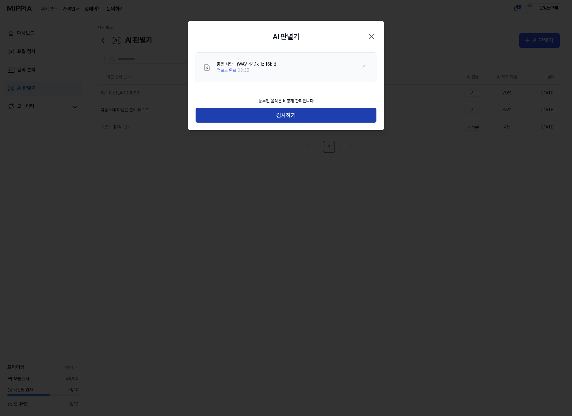
click at [293, 115] on button "검사하기" at bounding box center [285, 115] width 181 height 15
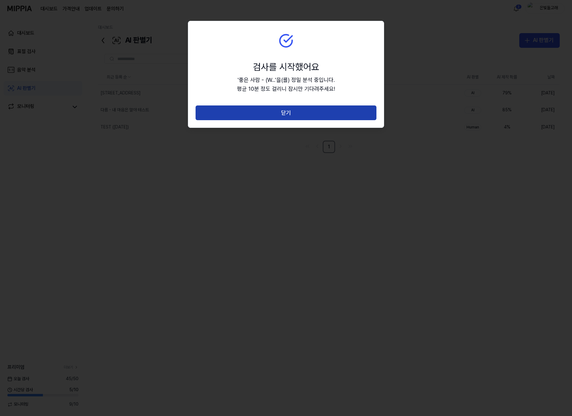
click at [292, 115] on button "닫기" at bounding box center [285, 112] width 181 height 15
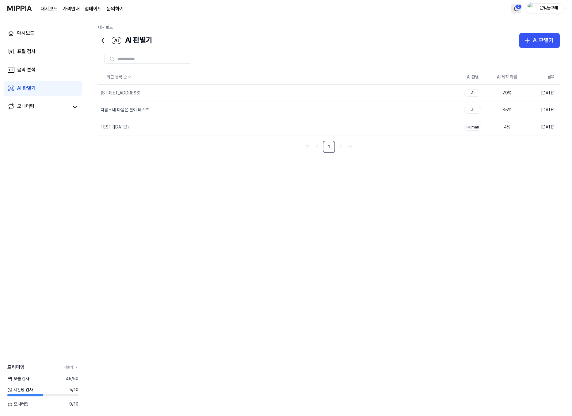
click at [511, 13] on html "대시보드 가격안내 업데이트 문의하기 2 은빛돌고래 대시보드 표절 검사 음악 분석 AI 판별기 모니터링 프리미엄 더보기 [DATE] 검사 45 …" at bounding box center [286, 208] width 572 height 416
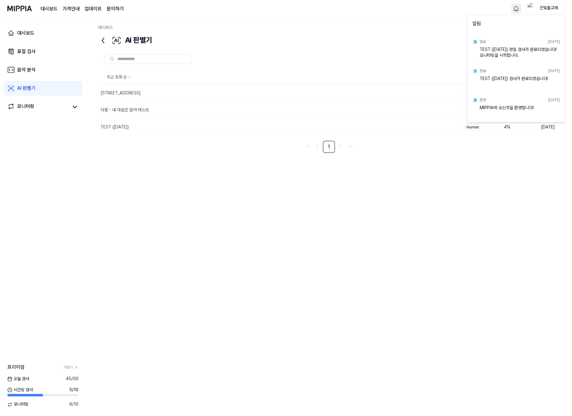
click at [511, 56] on div "TEST ([DATE]) 정밀 검사가 완료되었습니다! 모니터링을 시작합니다." at bounding box center [519, 53] width 80 height 12
click at [33, 70] on html "대시보드 가격안내 업데이트 문의하기 은빛돌고래 대시보드 표절 검사 음악 분석 AI 판별기 모니터링 프리미엄 더보기 [DATE] 검사 45 / …" at bounding box center [286, 208] width 572 height 416
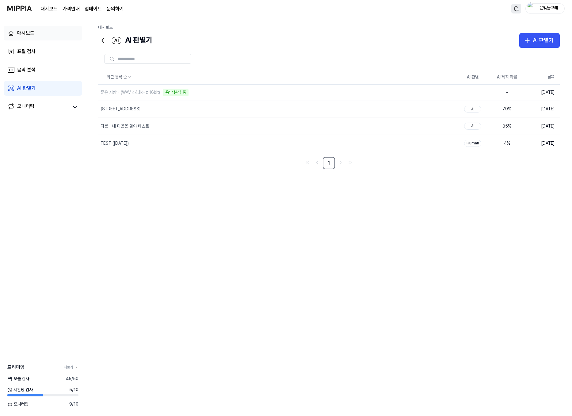
click at [33, 30] on div "대시보드" at bounding box center [25, 32] width 17 height 7
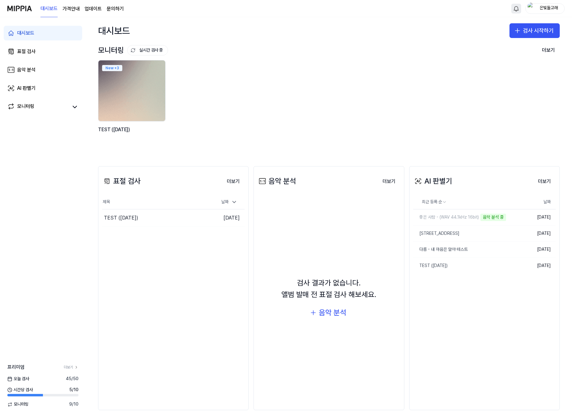
click at [147, 91] on img at bounding box center [132, 90] width 74 height 67
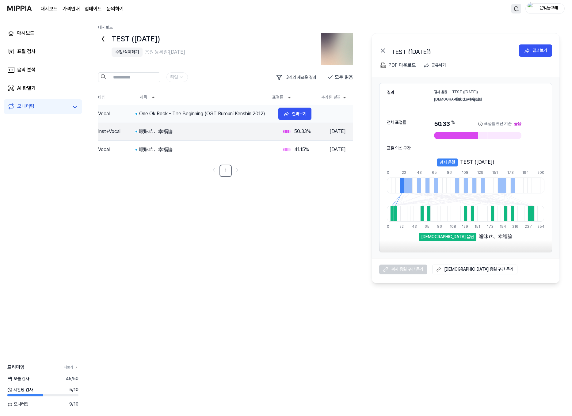
click at [225, 114] on div "One Ok Rock - The Beginning (OST Rurouni Kenshin 2012)" at bounding box center [206, 113] width 134 height 7
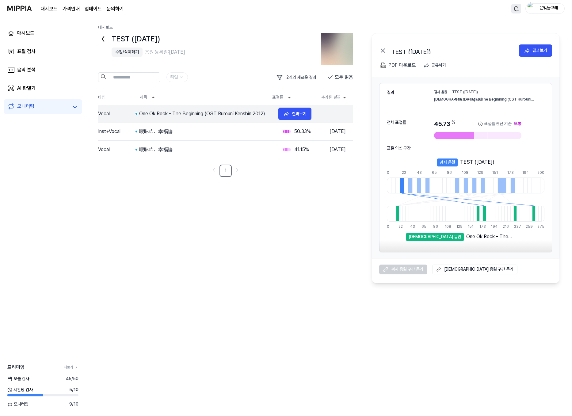
click at [213, 114] on div "One Ok Rock - The Beginning (OST Rurouni Kenshin 2012)" at bounding box center [206, 113] width 134 height 7
click at [302, 113] on div "결과보기" at bounding box center [299, 113] width 15 height 7
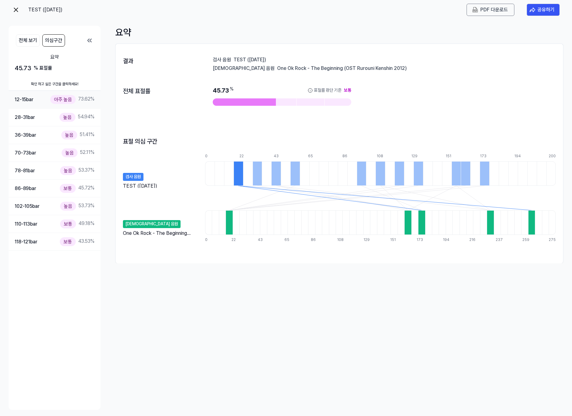
click at [38, 99] on div "12-15 bar 아주 높음 73.62 %" at bounding box center [55, 99] width 80 height 9
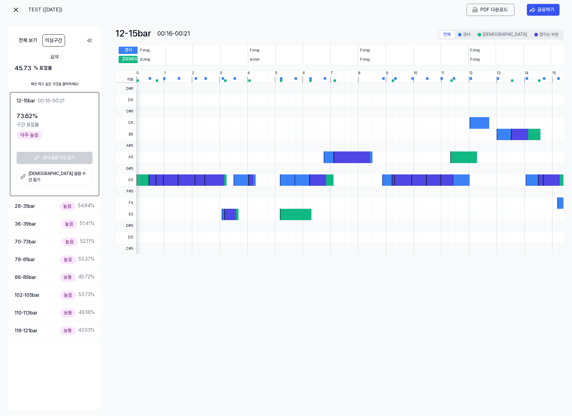
click at [63, 159] on div "검사 음원 구간 듣기 비교 음원 구간 듣기" at bounding box center [55, 168] width 76 height 33
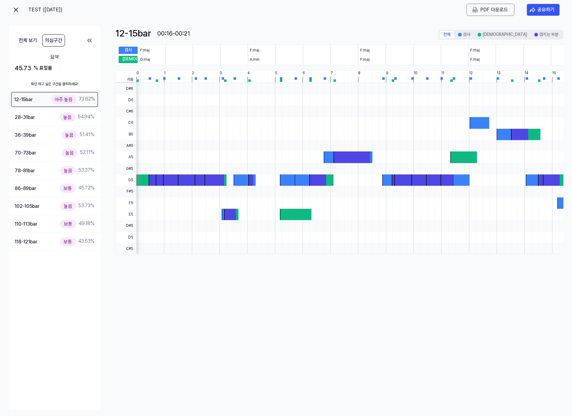
click at [54, 96] on div "아주 높음" at bounding box center [63, 99] width 25 height 9
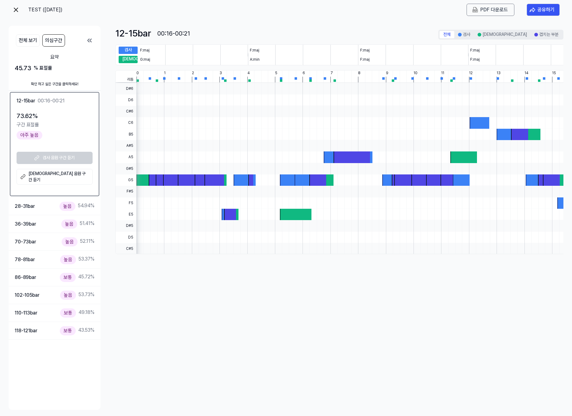
click at [62, 174] on link "[DEMOGRAPHIC_DATA] 음원 구간 듣기" at bounding box center [55, 177] width 76 height 16
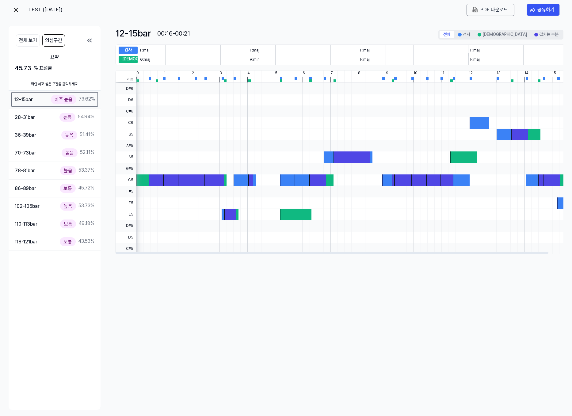
click at [35, 96] on div "12-15 bar 아주 높음 73.62 %" at bounding box center [54, 99] width 81 height 9
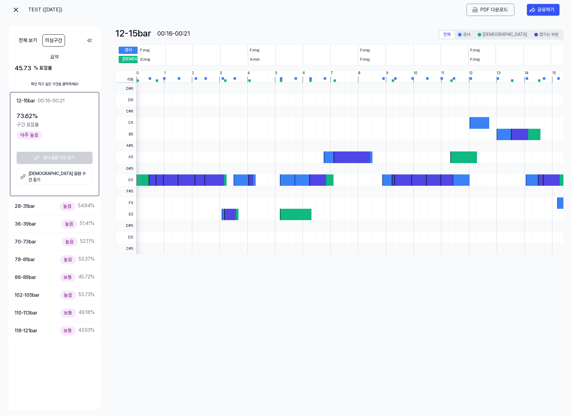
click at [58, 176] on link "[DEMOGRAPHIC_DATA] 음원 구간 듣기" at bounding box center [55, 177] width 76 height 16
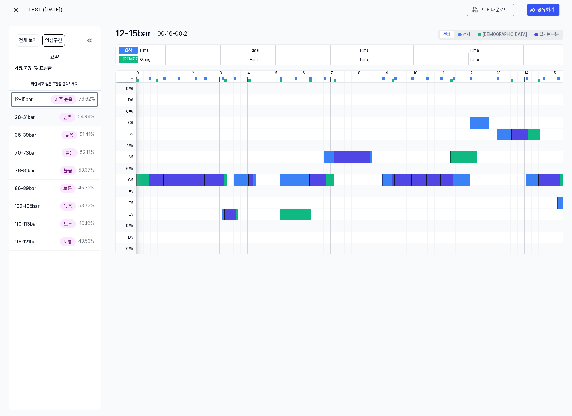
click at [43, 119] on div "28-31 bar 높음 54.94 %" at bounding box center [55, 117] width 80 height 9
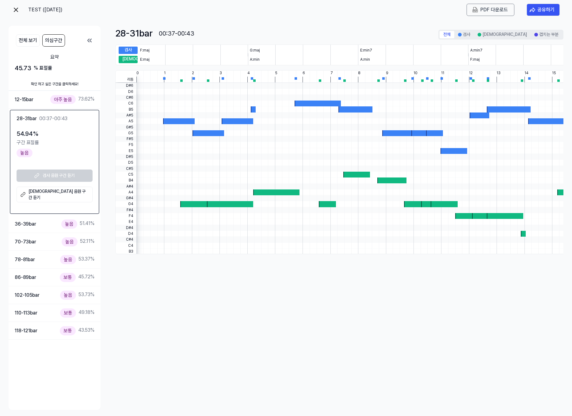
click at [52, 190] on link "[DEMOGRAPHIC_DATA] 음원 구간 듣기" at bounding box center [55, 195] width 76 height 16
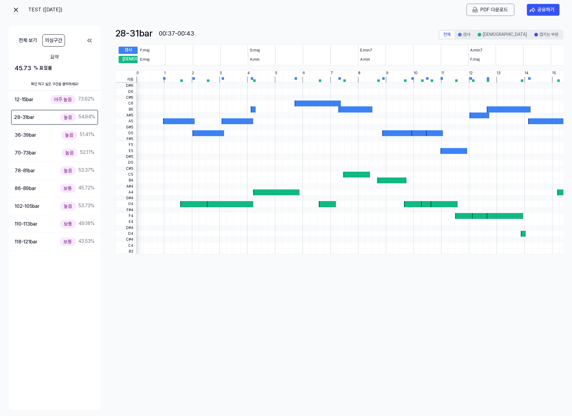
click at [14, 8] on img at bounding box center [15, 9] width 7 height 7
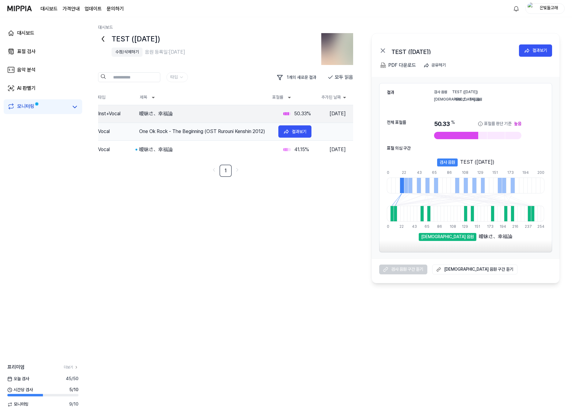
click at [229, 134] on div "One Ok Rock - The Beginning (OST Rurouni Kenshin 2012)" at bounding box center [206, 131] width 134 height 7
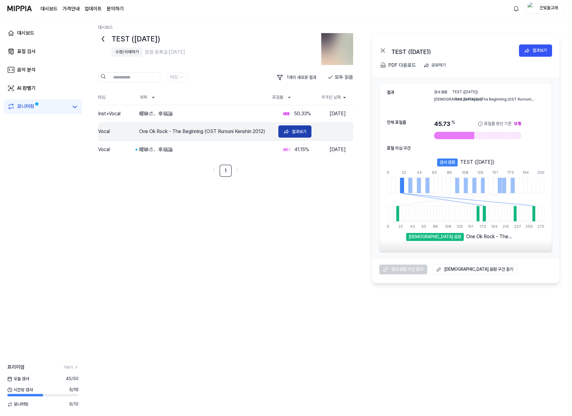
click at [291, 132] on button "결과보기" at bounding box center [294, 131] width 33 height 12
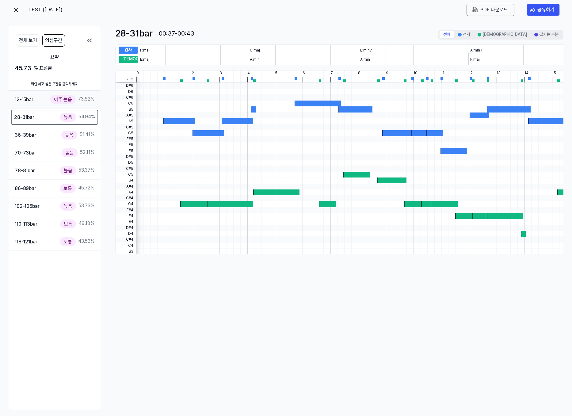
click at [33, 96] on div "12-15 bar" at bounding box center [24, 100] width 19 height 8
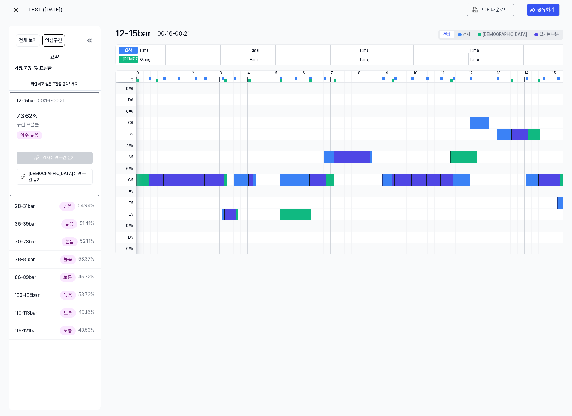
click at [57, 156] on div "검사 음원 구간 듣기 비교 음원 구간 듣기" at bounding box center [55, 168] width 76 height 33
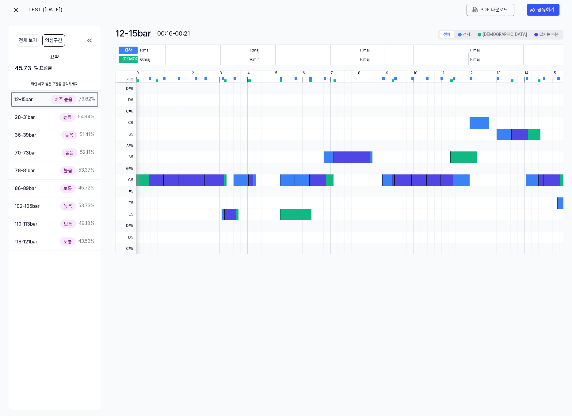
click at [62, 100] on div "아주 높음" at bounding box center [63, 99] width 25 height 9
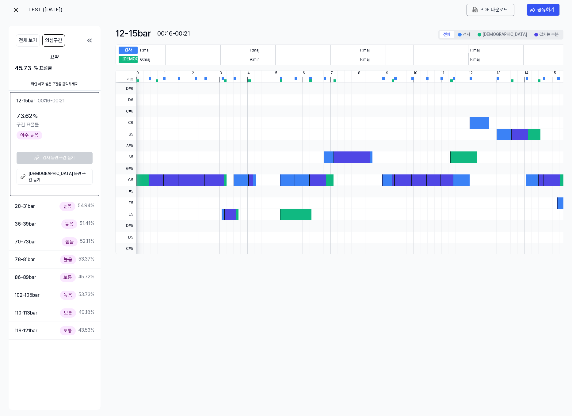
click at [55, 176] on link "[DEMOGRAPHIC_DATA] 음원 구간 듣기" at bounding box center [55, 177] width 76 height 16
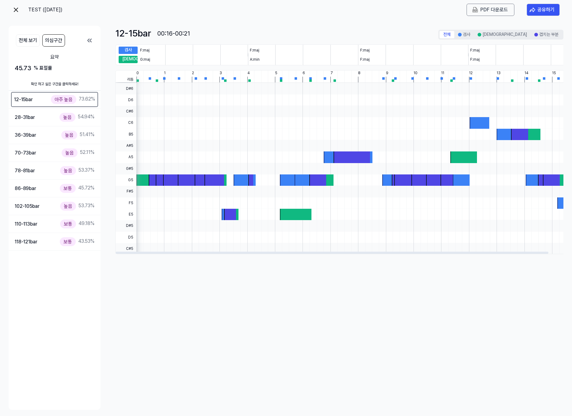
click at [424, 23] on div "전체 보기 의심구간 요약 45.73 % 표절률 확인 하고 싶은 구간을 클릭하세요! 12-15 bar 아주 높음 73.62 % 28-31 bar…" at bounding box center [286, 218] width 554 height 396
click at [130, 51] on div "검사" at bounding box center [128, 50] width 19 height 7
click at [133, 63] on div "[DEMOGRAPHIC_DATA]" at bounding box center [128, 59] width 19 height 7
click at [44, 114] on div "28-31 bar 높음 54.94 %" at bounding box center [55, 117] width 80 height 9
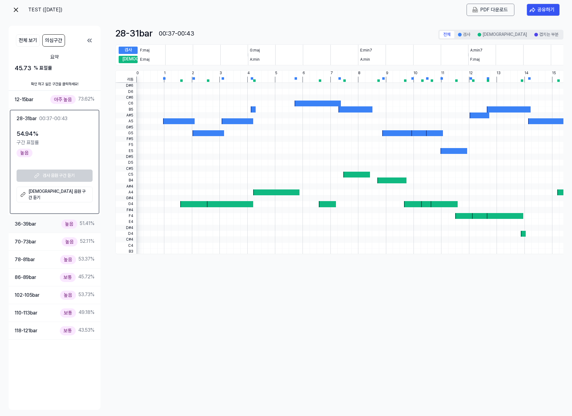
click at [54, 219] on div "36-39 bar 높음 51.41 %" at bounding box center [55, 223] width 80 height 9
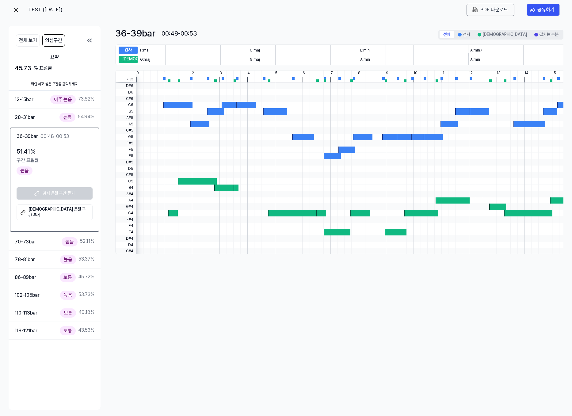
click at [55, 211] on link "[DEMOGRAPHIC_DATA] 음원 구간 듣기" at bounding box center [55, 212] width 76 height 16
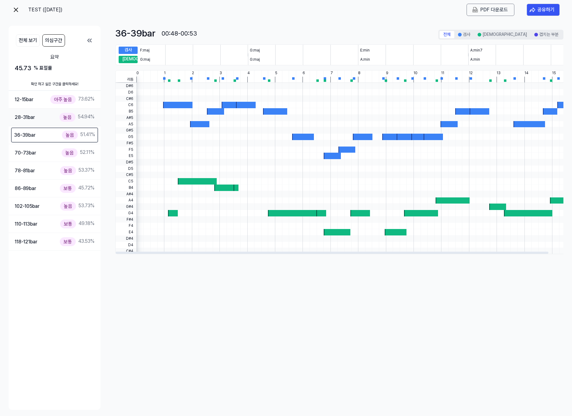
click at [33, 113] on div "28-31 bar 높음 54.94 %" at bounding box center [55, 117] width 80 height 9
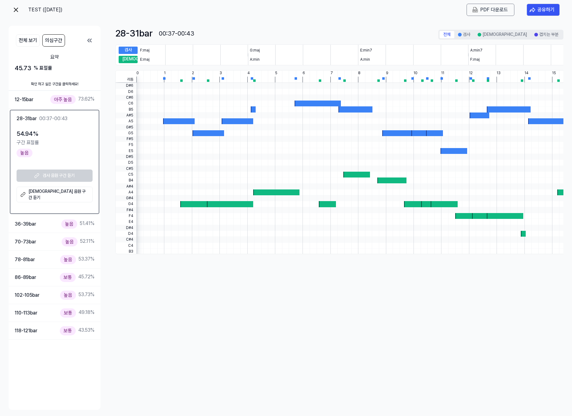
click at [15, 11] on img at bounding box center [15, 9] width 7 height 7
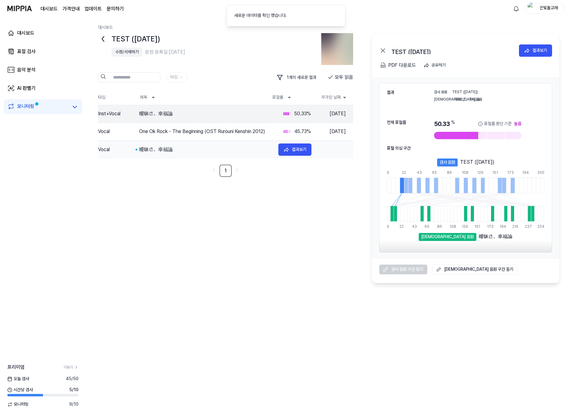
click at [191, 148] on div "曖昧さ、幸福論" at bounding box center [206, 149] width 134 height 7
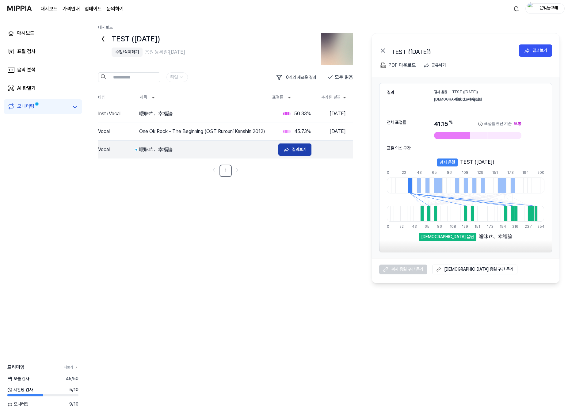
click at [289, 152] on button "결과보기" at bounding box center [294, 149] width 33 height 12
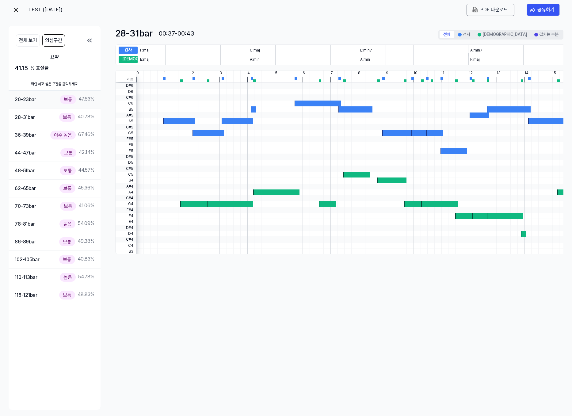
click at [37, 100] on div "20-23 bar 보통 47.63 %" at bounding box center [55, 99] width 80 height 9
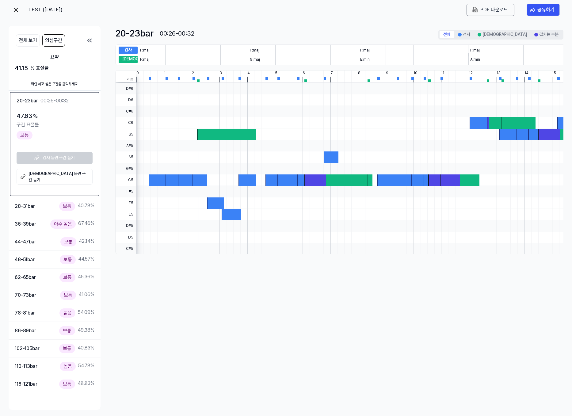
click at [66, 178] on link "[DEMOGRAPHIC_DATA] 음원 구간 듣기" at bounding box center [55, 177] width 76 height 16
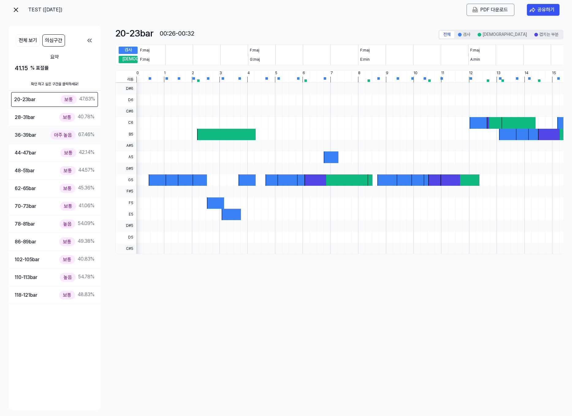
click at [34, 131] on div "36-39 bar" at bounding box center [25, 135] width 21 height 8
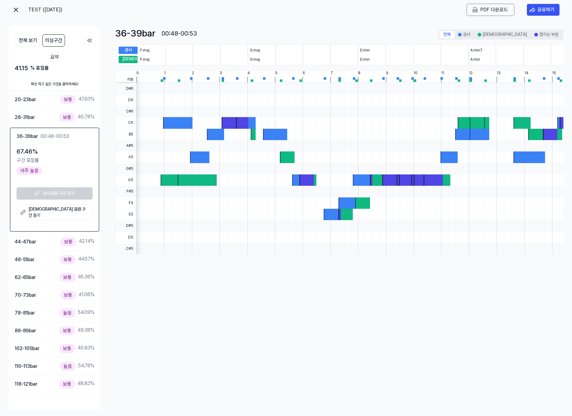
click at [49, 193] on div "검사 음원 구간 듣기 비교 음원 구간 듣기" at bounding box center [55, 203] width 76 height 33
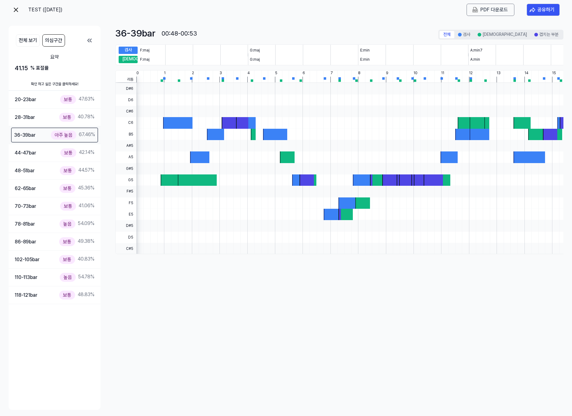
click at [54, 135] on div "아주 높음" at bounding box center [63, 135] width 25 height 9
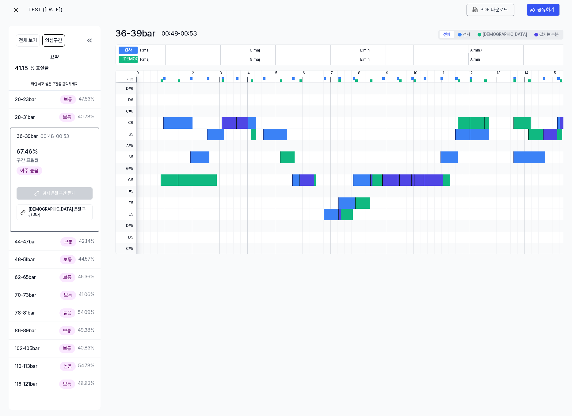
click at [62, 210] on link "[DEMOGRAPHIC_DATA] 음원 구간 듣기" at bounding box center [55, 212] width 76 height 16
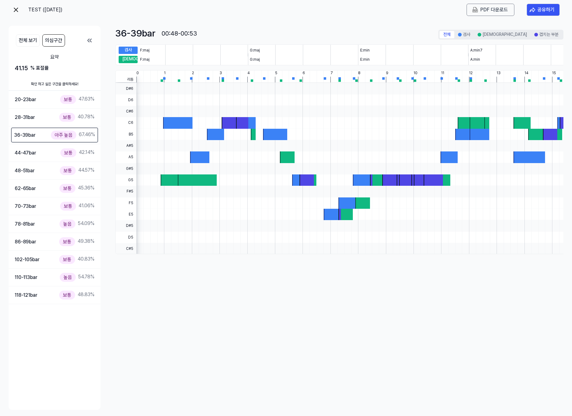
click at [17, 8] on img at bounding box center [15, 9] width 7 height 7
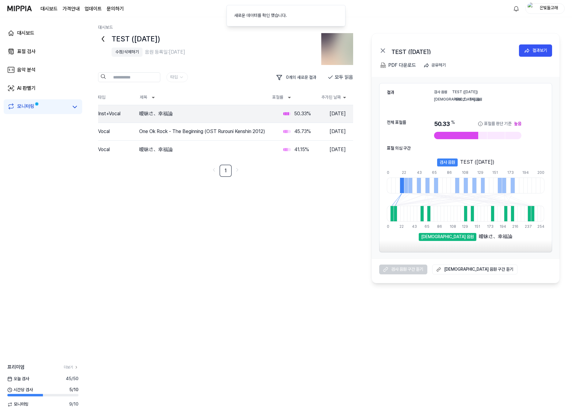
click at [325, 200] on div "TEST ([DATE]) 수정/삭제하기 음원 등록일: [DATE] 타입 0 개의 새로운 결과 모두 읽음 타입 제목 표절률 추가된 날짜 Inst…" at bounding box center [328, 158] width 461 height 250
click at [26, 91] on div "AI 판별기" at bounding box center [26, 88] width 18 height 7
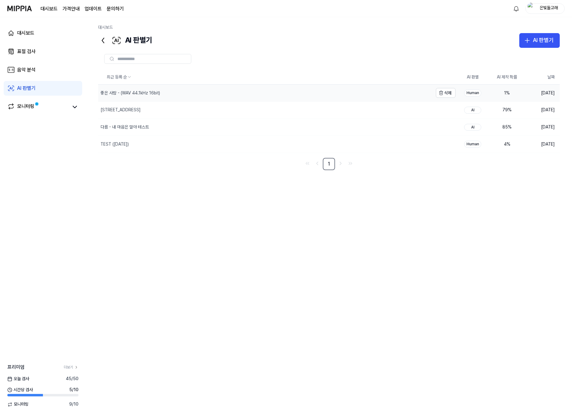
click at [192, 91] on div "좋은 사람 - (WAV 44.1kHz 16bit)" at bounding box center [265, 93] width 335 height 17
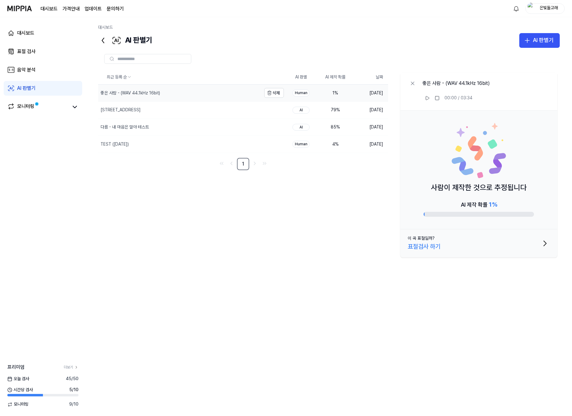
click at [133, 92] on div "좋은 사람 - (WAV 44.1kHz 16bit)" at bounding box center [129, 93] width 59 height 6
click at [420, 246] on div "표절검사 하기" at bounding box center [423, 246] width 33 height 10
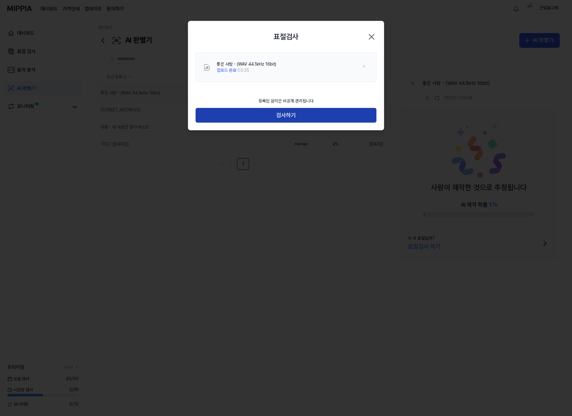
click at [319, 115] on button "검사하기" at bounding box center [285, 115] width 181 height 15
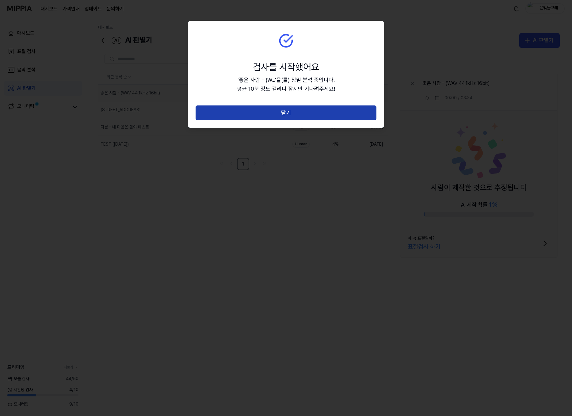
click at [315, 112] on button "닫기" at bounding box center [285, 112] width 181 height 15
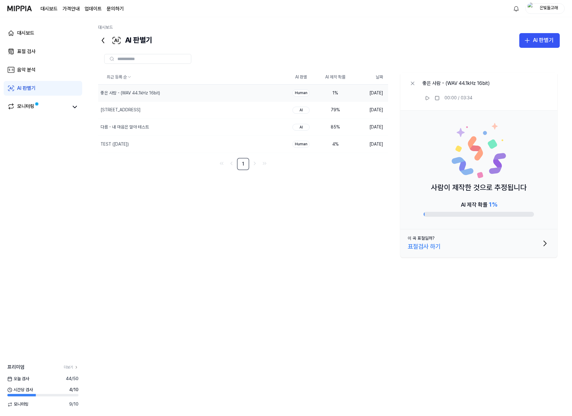
drag, startPoint x: 275, startPoint y: 210, endPoint x: 172, endPoint y: 150, distance: 119.1
click at [275, 210] on div "최근 등록 순 AI 판별 AI 제작 확률 날짜 좋은 사람 - (WAV 44.1kHz 16bit) 삭제 Human 1 % [DATE] [STRE…" at bounding box center [328, 205] width 461 height 270
click at [34, 63] on link "음악 분석" at bounding box center [43, 69] width 78 height 15
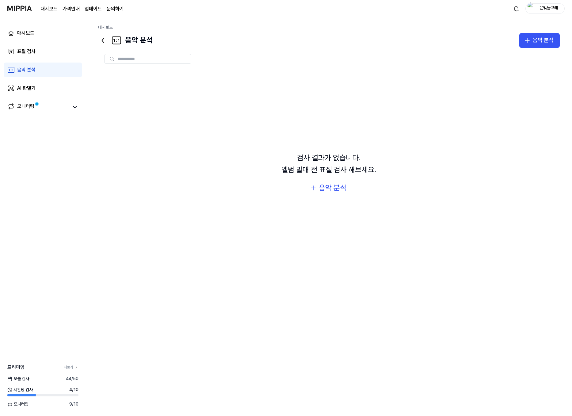
click at [51, 43] on div "대시보드 표절 검사 음악 분석 AI 판별기 모니터링" at bounding box center [43, 69] width 86 height 105
click at [20, 56] on link "표절 검사" at bounding box center [43, 51] width 78 height 15
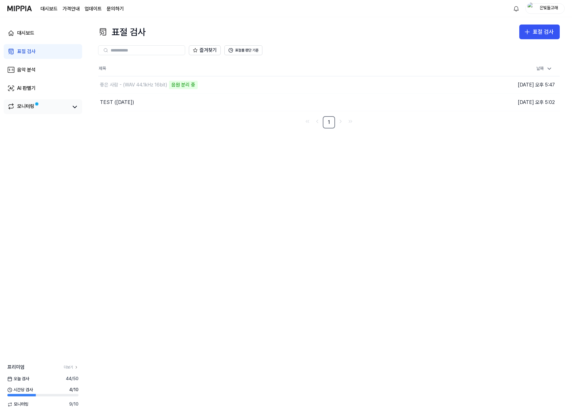
click at [27, 108] on div "모니터링" at bounding box center [25, 107] width 17 height 9
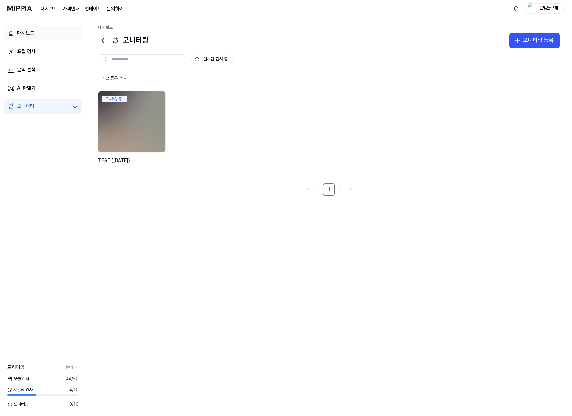
click at [29, 35] on div "대시보드" at bounding box center [25, 32] width 17 height 7
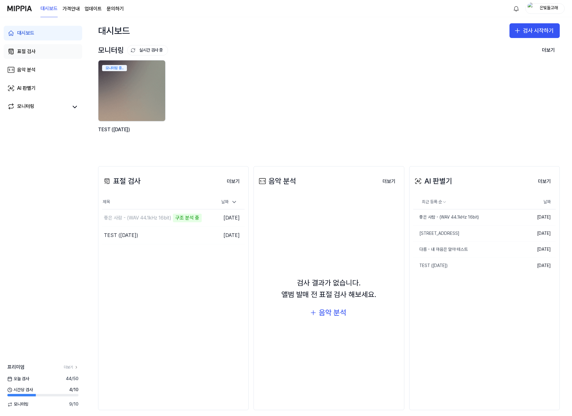
click at [34, 53] on div "표절 검사" at bounding box center [26, 51] width 18 height 7
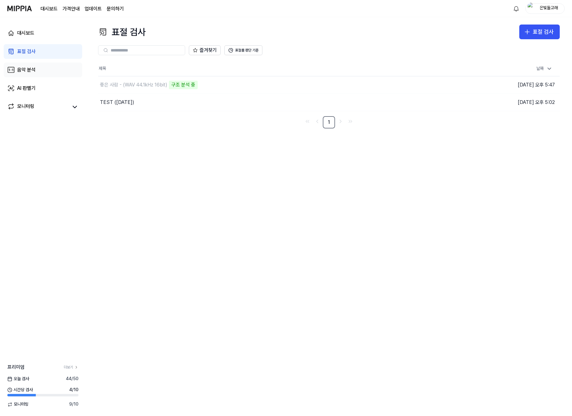
drag, startPoint x: 34, startPoint y: 70, endPoint x: 34, endPoint y: 78, distance: 8.0
click at [34, 70] on div "음악 분석" at bounding box center [26, 69] width 18 height 7
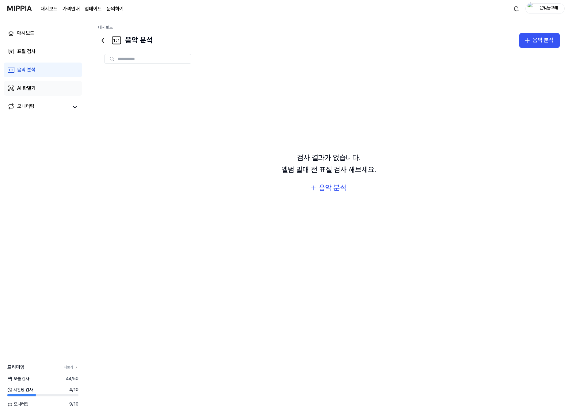
click at [35, 89] on div "AI 판별기" at bounding box center [26, 88] width 18 height 7
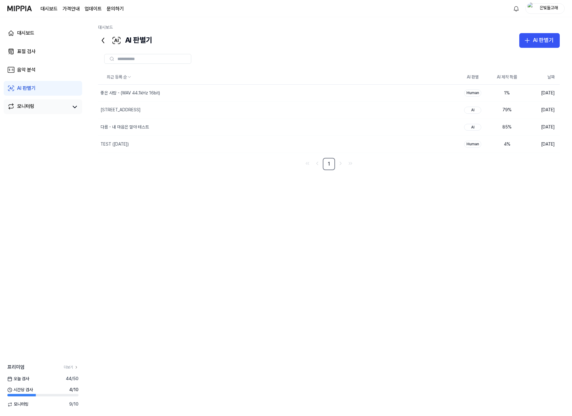
click at [22, 112] on div "모니터링" at bounding box center [43, 106] width 78 height 15
click at [25, 87] on div "AI 판별기" at bounding box center [26, 88] width 18 height 7
click at [40, 44] on link "표절 검사" at bounding box center [43, 51] width 78 height 15
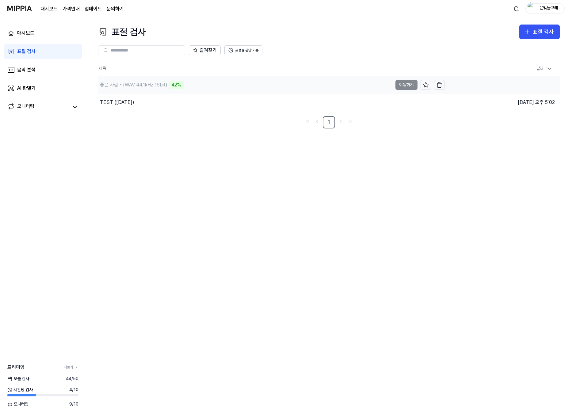
click at [140, 83] on div "좋은 사람 - (WAV 44.1kHz 16bit)" at bounding box center [133, 84] width 67 height 7
click at [410, 89] on td "좋은 사람 - (WAV 44.1kHz 16bit) 43% 이동하기" at bounding box center [271, 84] width 346 height 17
click at [408, 84] on td "좋은 사람 - (WAV 44.1kHz 16bit) 43% 이동하기" at bounding box center [271, 84] width 346 height 17
click at [410, 104] on button "이동하기" at bounding box center [406, 102] width 22 height 10
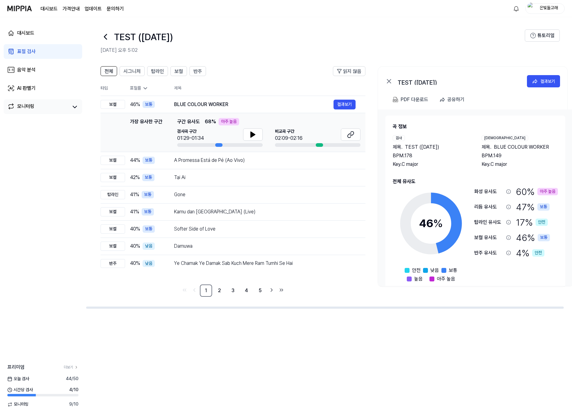
click at [28, 107] on div "모니터링" at bounding box center [25, 107] width 17 height 9
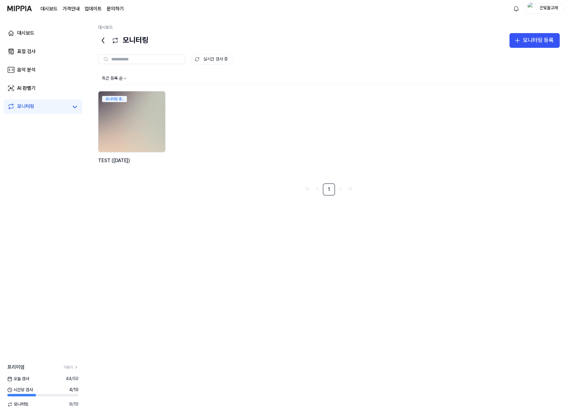
click at [107, 111] on img at bounding box center [132, 121] width 74 height 67
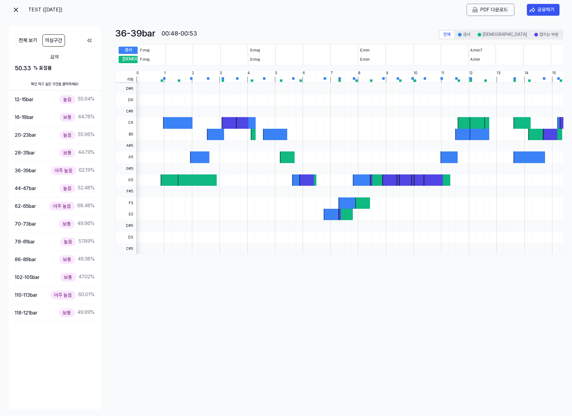
click at [17, 11] on img at bounding box center [15, 9] width 7 height 7
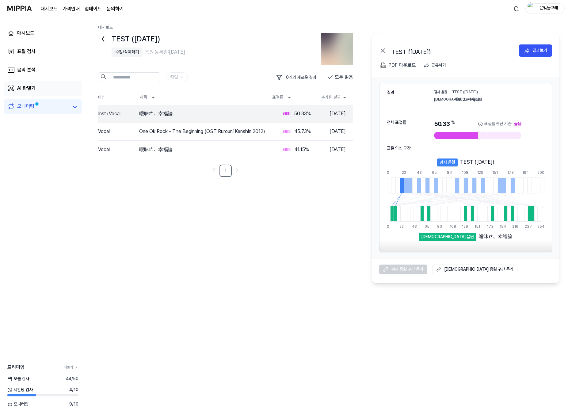
click at [25, 90] on div "AI 판별기" at bounding box center [26, 88] width 18 height 7
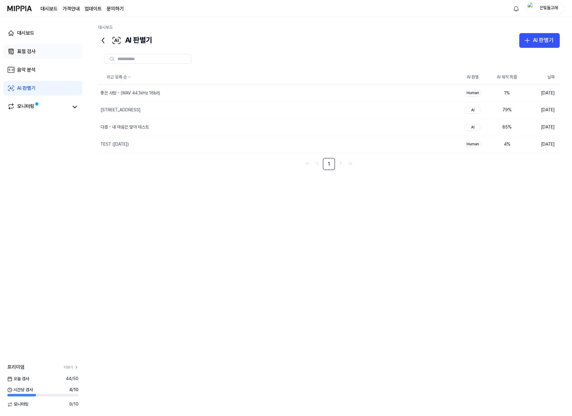
click at [29, 55] on link "표절 검사" at bounding box center [43, 51] width 78 height 15
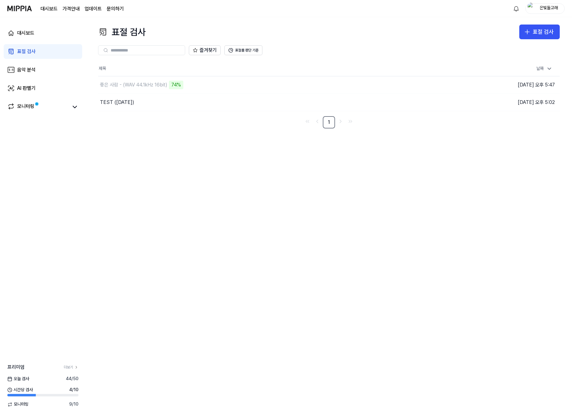
click at [12, 41] on div "대시보드 표절 검사 음악 분석 AI 판별기 모니터링" at bounding box center [43, 69] width 86 height 105
click at [21, 35] on div "대시보드" at bounding box center [25, 32] width 17 height 7
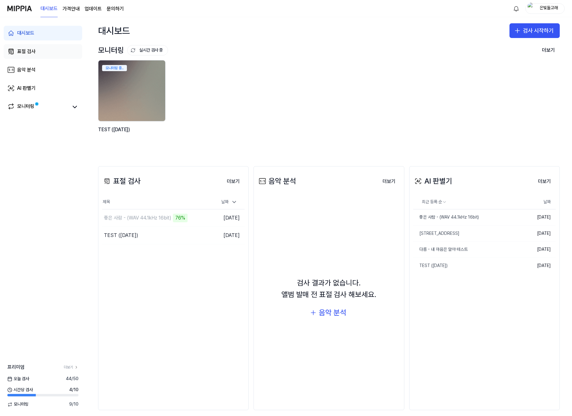
click at [31, 53] on div "표절 검사" at bounding box center [26, 51] width 18 height 7
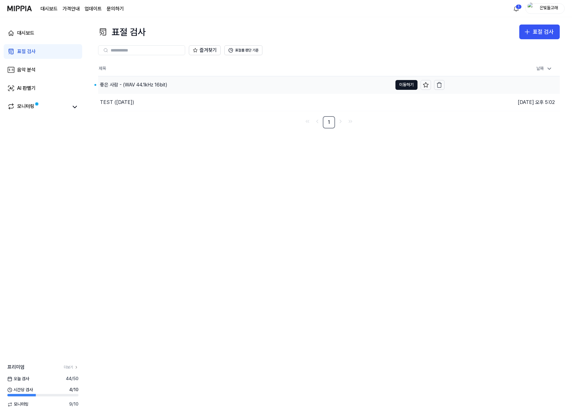
click at [152, 81] on div "좋은 사람 - (WAV 44.1kHz 16bit)" at bounding box center [245, 84] width 294 height 17
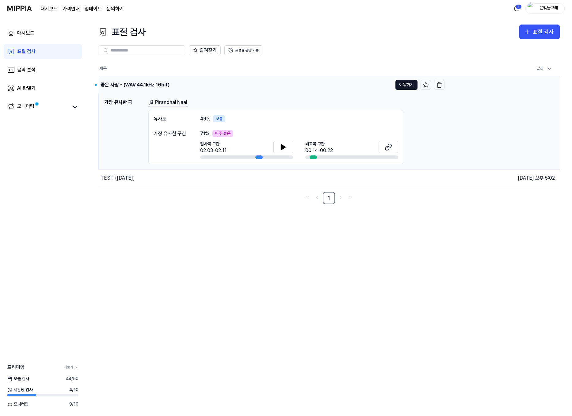
click at [410, 78] on td "좋은 사람 - (WAV 44.1kHz 16bit) 이동하기" at bounding box center [272, 84] width 346 height 17
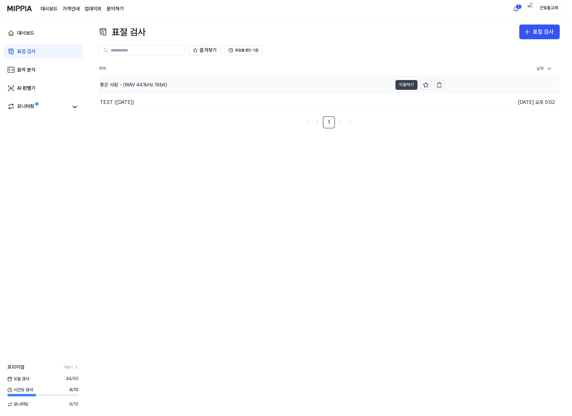
click at [405, 85] on button "이동하기" at bounding box center [406, 85] width 22 height 10
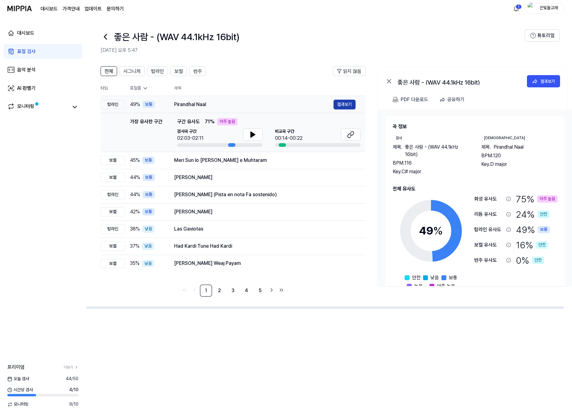
click at [345, 101] on button "결과보기" at bounding box center [344, 105] width 22 height 10
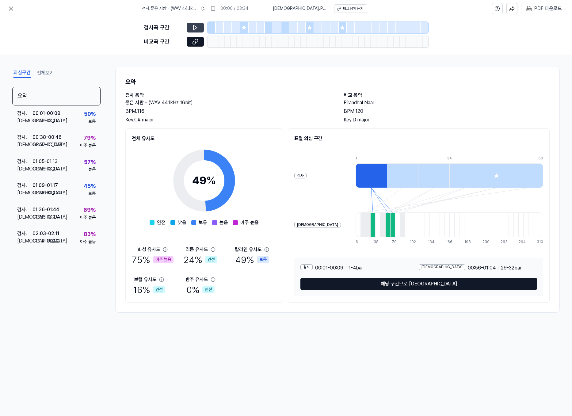
click at [196, 29] on icon at bounding box center [195, 28] width 6 height 6
click at [196, 44] on icon at bounding box center [195, 42] width 6 height 6
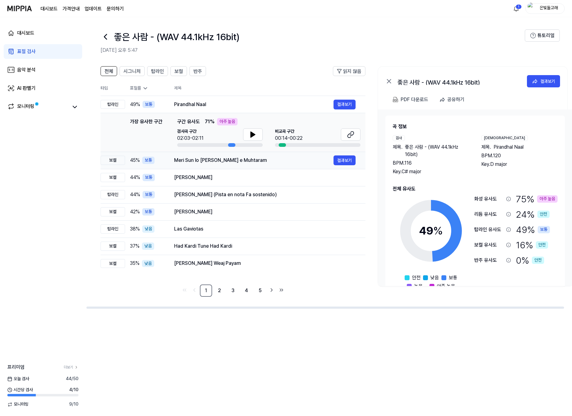
click at [326, 168] on td "Meri Sun lo Sada Murshid e Muhtaram 결과보기" at bounding box center [264, 160] width 201 height 17
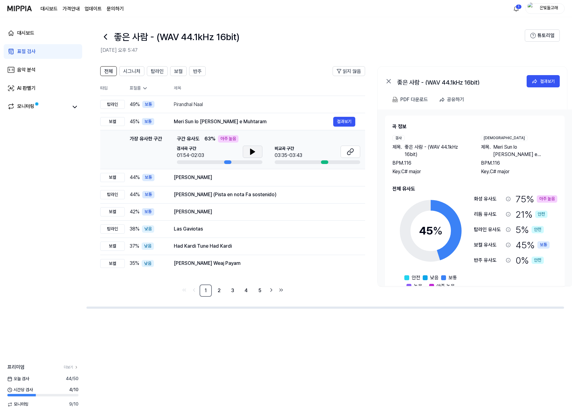
click at [251, 150] on icon at bounding box center [252, 152] width 4 height 6
click at [346, 123] on button "결과보기" at bounding box center [344, 122] width 22 height 10
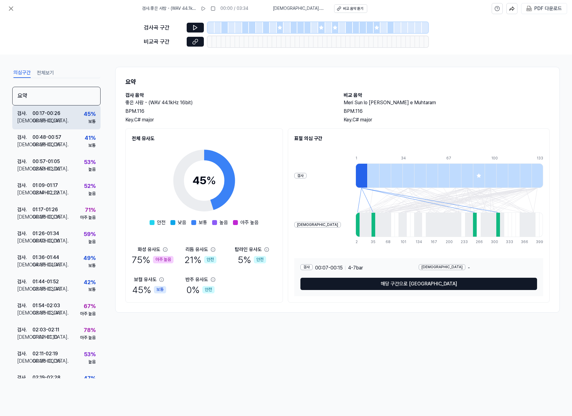
click at [46, 117] on div "00:35 - 00:43" at bounding box center [46, 120] width 29 height 7
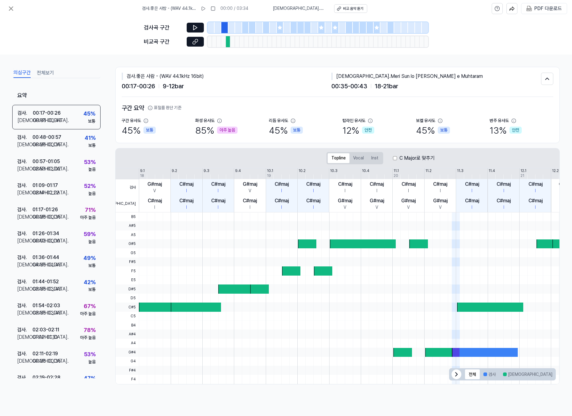
click at [204, 42] on div "비교곡 구간" at bounding box center [286, 41] width 284 height 11
click at [201, 41] on button at bounding box center [195, 42] width 17 height 10
click at [14, 6] on icon at bounding box center [10, 8] width 7 height 7
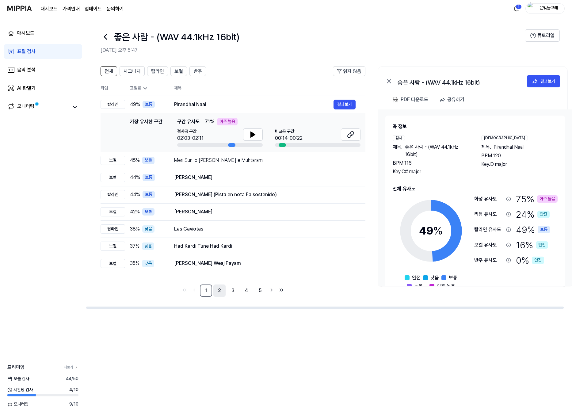
click at [220, 291] on link "2" at bounding box center [219, 290] width 12 height 12
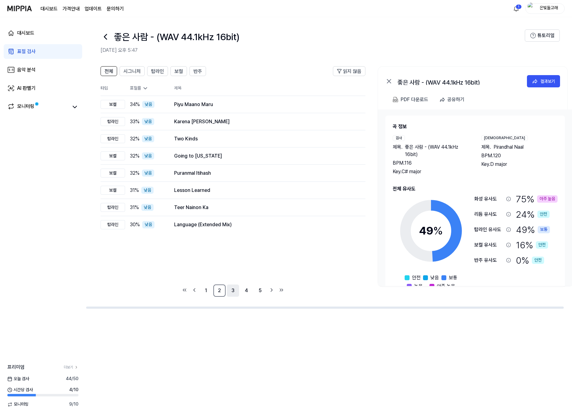
click at [232, 288] on link "3" at bounding box center [233, 290] width 12 height 12
click at [248, 291] on link "4" at bounding box center [246, 290] width 12 height 12
click at [262, 290] on link "5" at bounding box center [260, 290] width 12 height 12
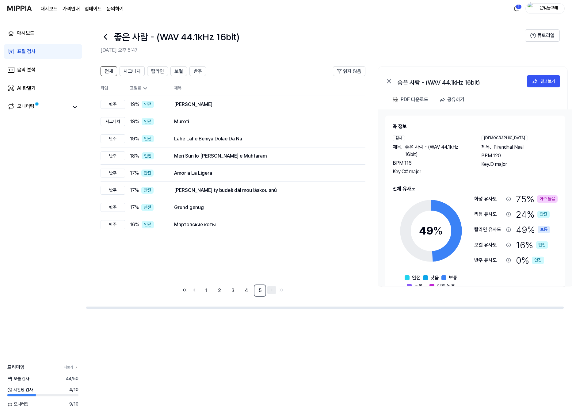
click at [274, 292] on icon "Go to next page" at bounding box center [271, 289] width 6 height 7
click at [209, 290] on link "1" at bounding box center [206, 290] width 12 height 12
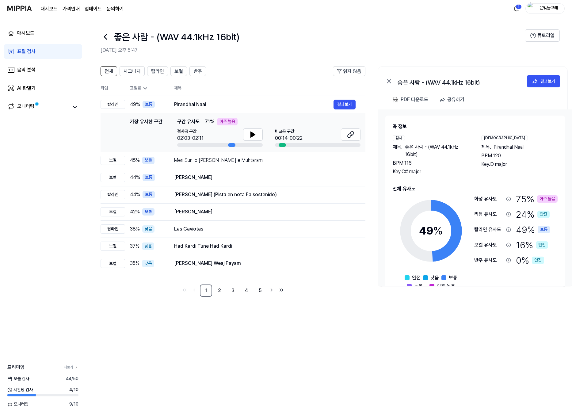
click at [419, 36] on div "좋은 사람 - (WAV 44.1kHz 16bit)" at bounding box center [312, 36] width 424 height 15
drag, startPoint x: 41, startPoint y: 43, endPoint x: 55, endPoint y: 42, distance: 14.8
click at [41, 43] on div "대시보드 표절 검사 음악 분석 AI 판별기 모니터링" at bounding box center [43, 69] width 86 height 105
click at [105, 36] on icon at bounding box center [105, 37] width 10 height 10
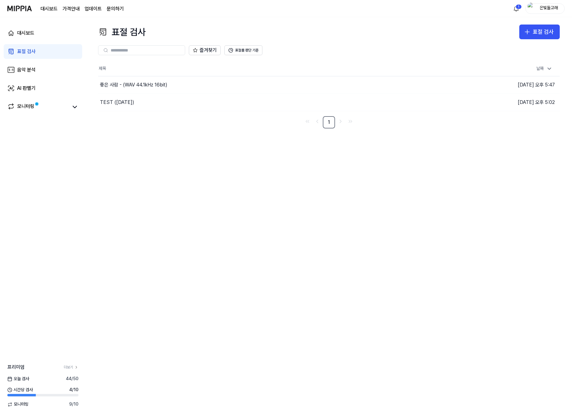
click at [227, 240] on div "표절 검사 표절 검사 표절 검사 음악 분석 AI 판별기 즐겨찾기 표절률 판단 기준 제목 날짜 좋은 사람 - (WAV 44.1kHz 16bit)…" at bounding box center [329, 216] width 486 height 399
click at [198, 84] on div "좋은 사람 - (WAV 44.1kHz 16bit)" at bounding box center [245, 84] width 294 height 17
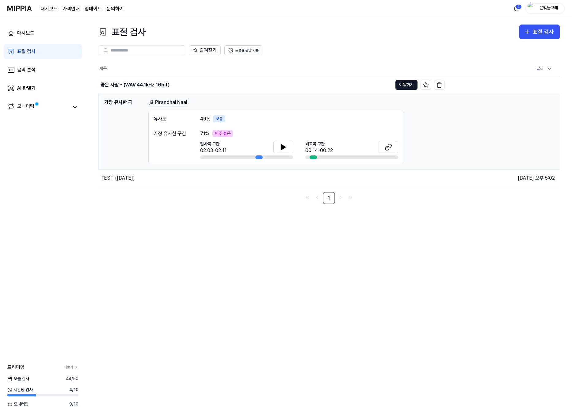
click at [25, 58] on link "표절 검사" at bounding box center [43, 51] width 78 height 15
click at [511, 36] on div "표절 검사" at bounding box center [542, 32] width 21 height 9
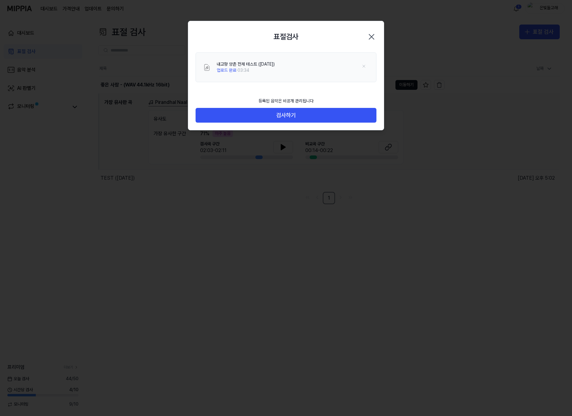
click at [305, 125] on div "등록된 음악은 비공개 관리됩니다 검사하기" at bounding box center [285, 112] width 195 height 36
click at [302, 120] on button "검사하기" at bounding box center [285, 115] width 181 height 15
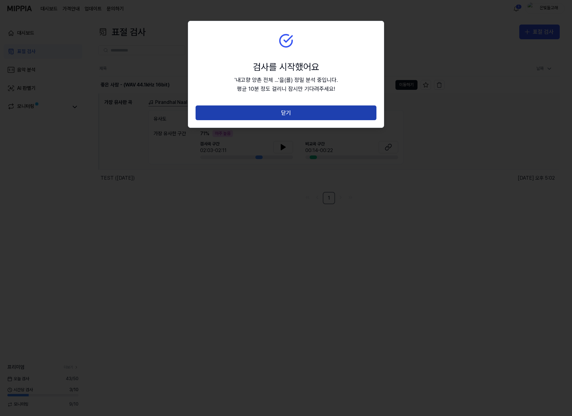
click at [305, 107] on button "닫기" at bounding box center [285, 112] width 181 height 15
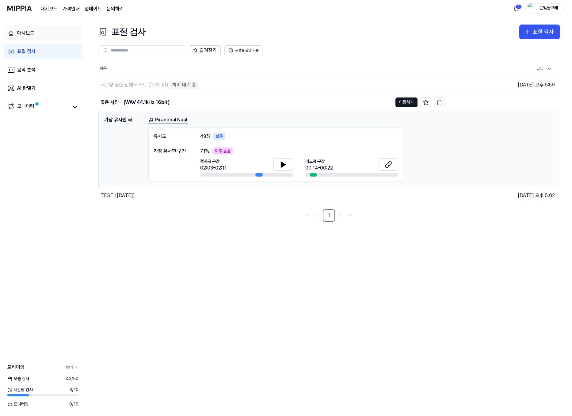
click at [27, 32] on div "대시보드" at bounding box center [25, 32] width 17 height 7
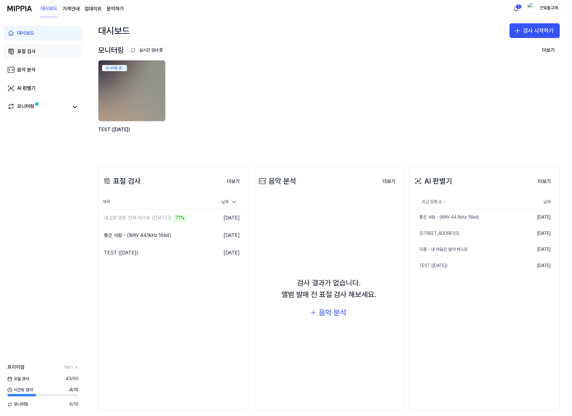
click at [20, 53] on div "표절 검사" at bounding box center [26, 51] width 18 height 7
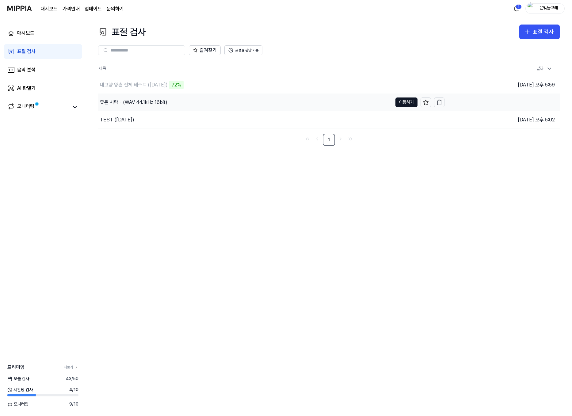
click at [152, 100] on div "좋은 사람 - (WAV 44.1kHz 16bit)" at bounding box center [133, 102] width 67 height 7
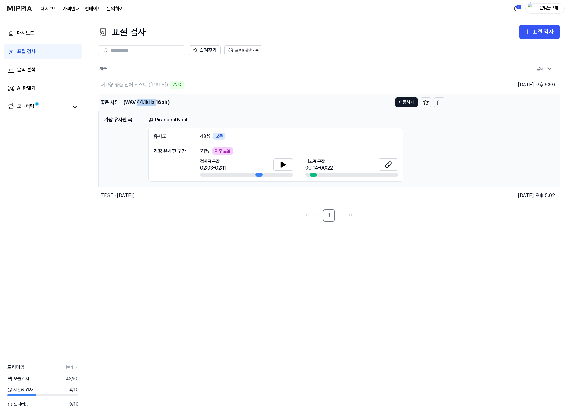
click at [152, 100] on div "좋은 사람 - (WAV 44.1kHz 16bit)" at bounding box center [134, 102] width 69 height 7
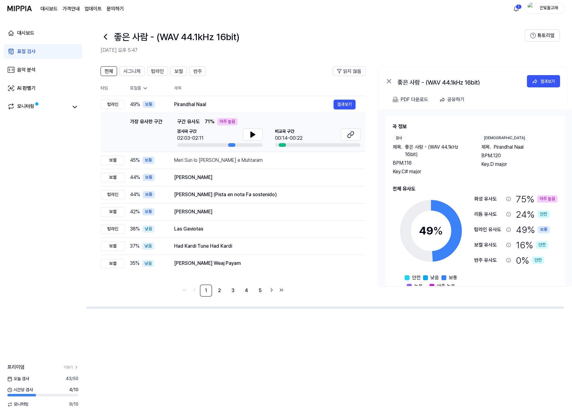
click at [297, 68] on header "전체 시그니처 탑라인 보컬 반주 읽지 않음" at bounding box center [232, 73] width 265 height 15
click at [26, 37] on link "대시보드" at bounding box center [43, 33] width 78 height 15
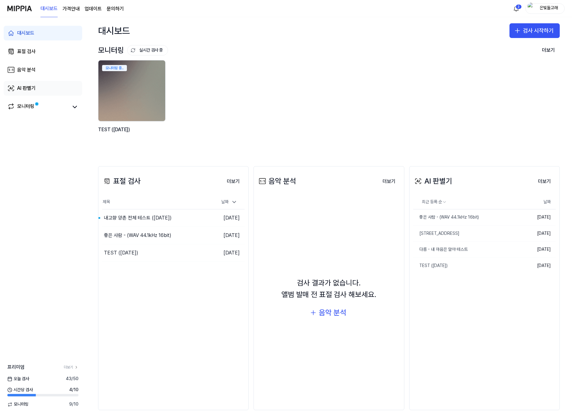
click at [32, 89] on div "AI 판별기" at bounding box center [26, 88] width 18 height 7
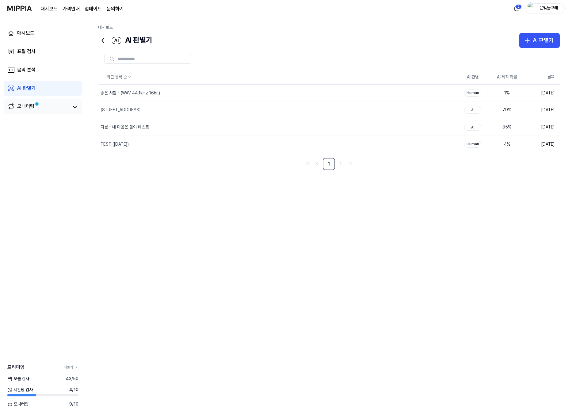
click at [28, 104] on div "모니터링" at bounding box center [25, 107] width 17 height 9
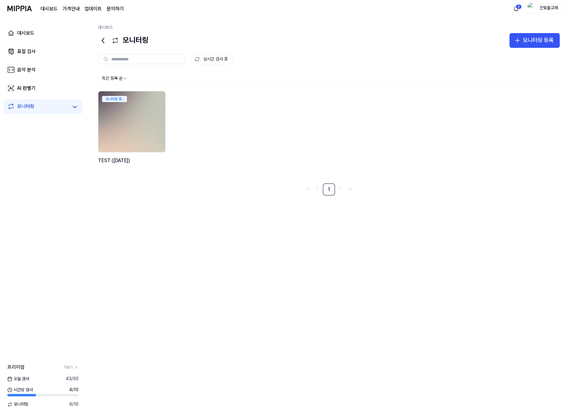
click at [134, 140] on img at bounding box center [132, 121] width 74 height 67
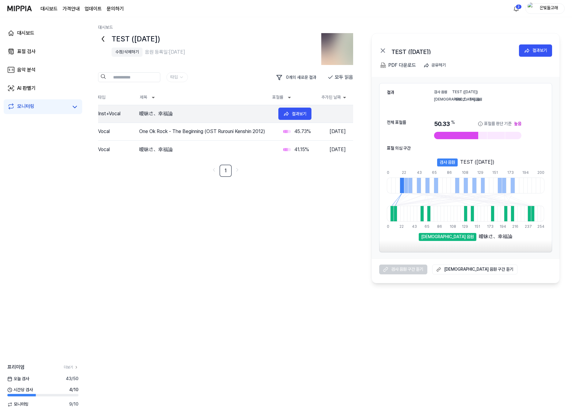
click at [161, 113] on div "曖昧さ、幸福論" at bounding box center [206, 113] width 134 height 7
click at [478, 266] on 듣기 "[DEMOGRAPHIC_DATA] 음원 구간 듣기" at bounding box center [474, 269] width 85 height 10
click at [12, 32] on icon at bounding box center [10, 32] width 7 height 7
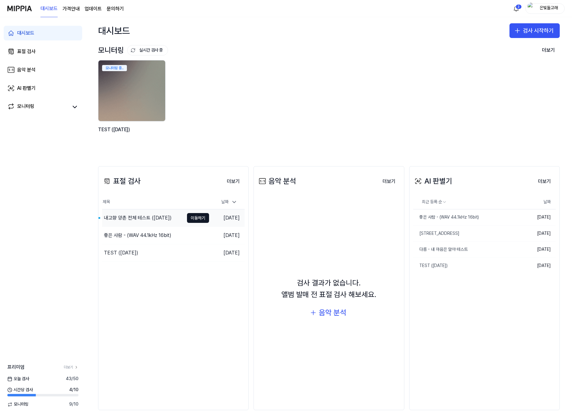
click at [133, 214] on div "내고향 양촌 전체 테스트 ([DATE])" at bounding box center [138, 217] width 68 height 7
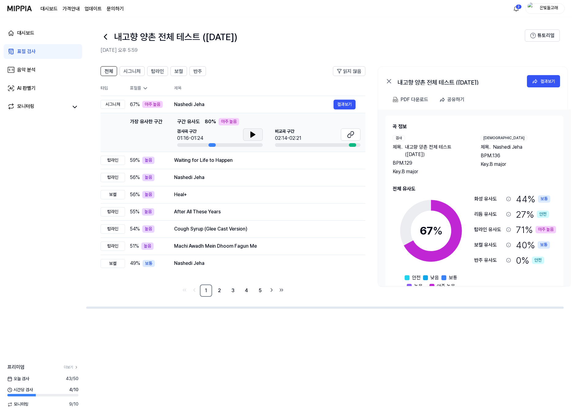
click at [251, 137] on icon at bounding box center [252, 134] width 7 height 7
click at [253, 133] on icon at bounding box center [252, 134] width 7 height 7
click at [341, 135] on button at bounding box center [351, 134] width 20 height 12
click at [288, 163] on div "Waiting for Life to Happen" at bounding box center [253, 160] width 159 height 7
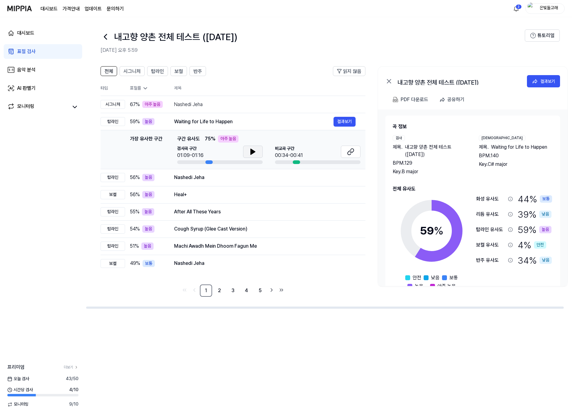
click at [253, 154] on icon at bounding box center [252, 151] width 7 height 7
click at [257, 150] on button at bounding box center [253, 152] width 20 height 12
click at [352, 151] on icon at bounding box center [350, 151] width 7 height 7
click at [222, 178] on div "Nashedi Jeha" at bounding box center [253, 177] width 159 height 7
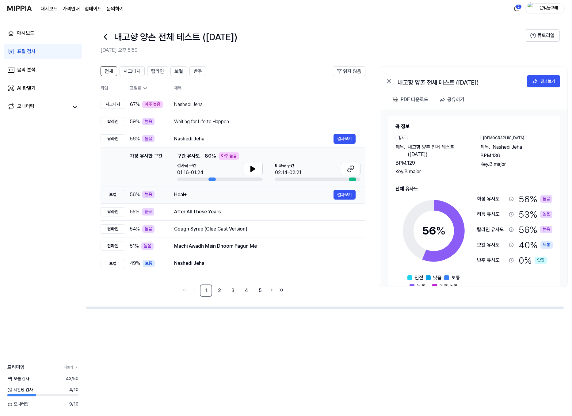
click at [245, 191] on div "Heal+ 결과보기" at bounding box center [264, 195] width 181 height 10
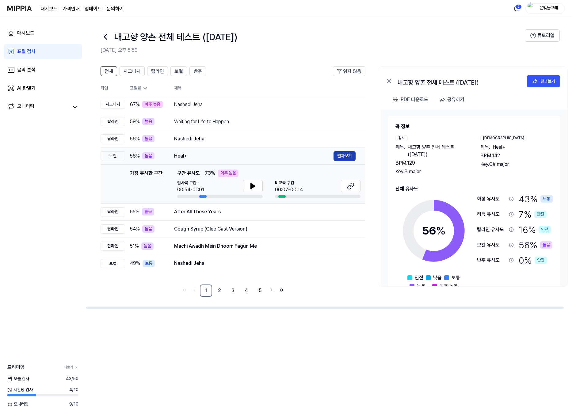
click at [348, 158] on button "결과보기" at bounding box center [344, 156] width 22 height 10
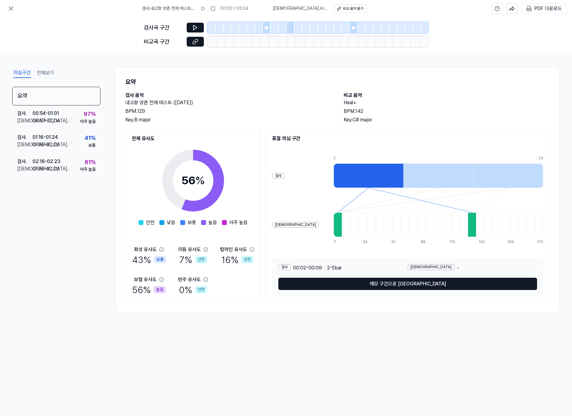
click at [357, 180] on div at bounding box center [368, 175] width 70 height 25
click at [333, 226] on div at bounding box center [337, 224] width 8 height 25
click at [333, 227] on div at bounding box center [337, 224] width 8 height 25
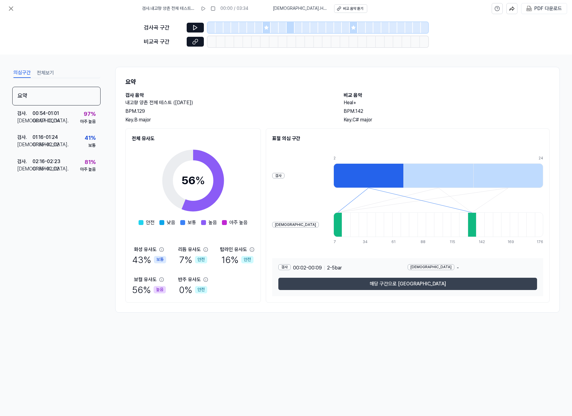
click at [391, 286] on button "해당 구간으로 [GEOGRAPHIC_DATA]" at bounding box center [407, 284] width 259 height 12
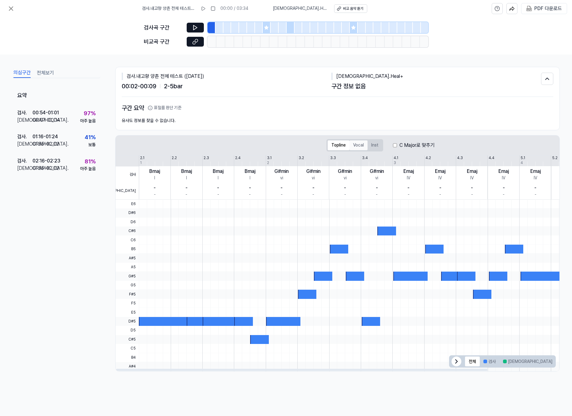
click at [362, 146] on button "Vocal" at bounding box center [358, 145] width 18 height 10
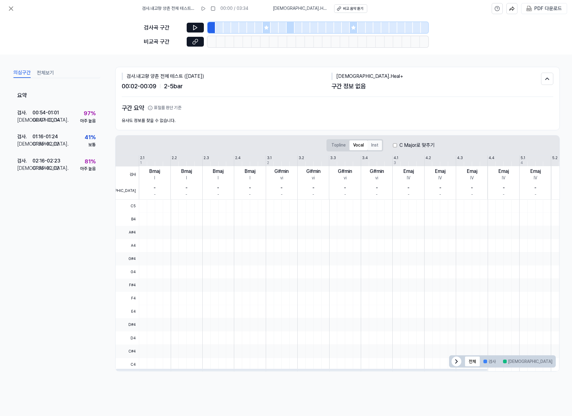
click at [377, 146] on button "Inst" at bounding box center [374, 145] width 14 height 10
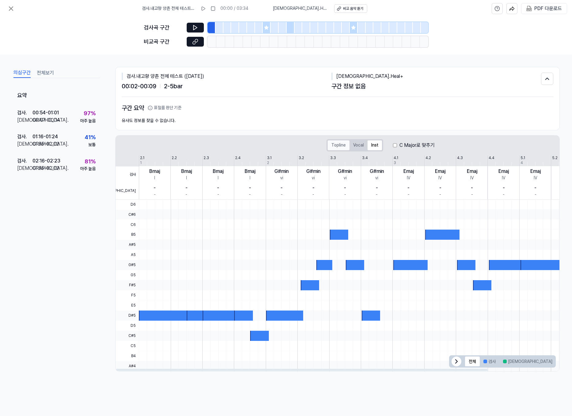
click at [338, 146] on button "Topline" at bounding box center [338, 145] width 22 height 10
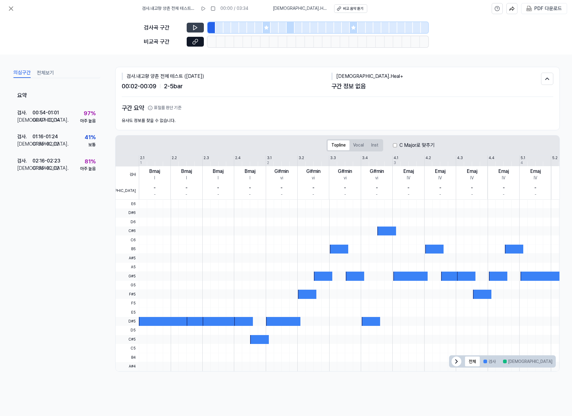
click at [196, 23] on button at bounding box center [195, 28] width 17 height 10
click at [199, 42] on button at bounding box center [195, 42] width 17 height 10
click at [22, 6] on div "검사 . 내고향 양촌 전체 테스트 ([DATE]) 00:09 / 03:34 비교 . Heal+ 비교 음악 듣기 PDF 다운로드" at bounding box center [286, 8] width 572 height 17
click at [10, 7] on icon at bounding box center [10, 8] width 7 height 7
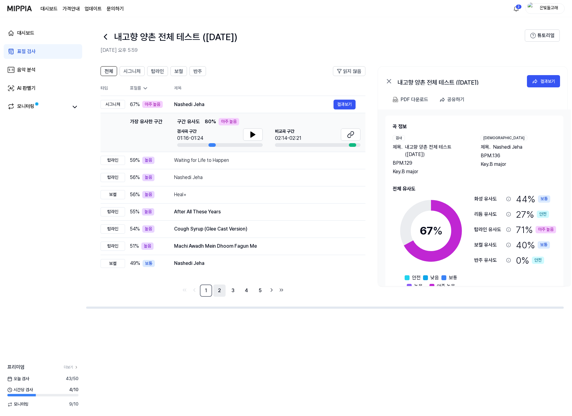
click at [214, 289] on ul "1 2 3 4 5" at bounding box center [232, 290] width 105 height 12
click at [217, 287] on link "2" at bounding box center [219, 290] width 12 height 12
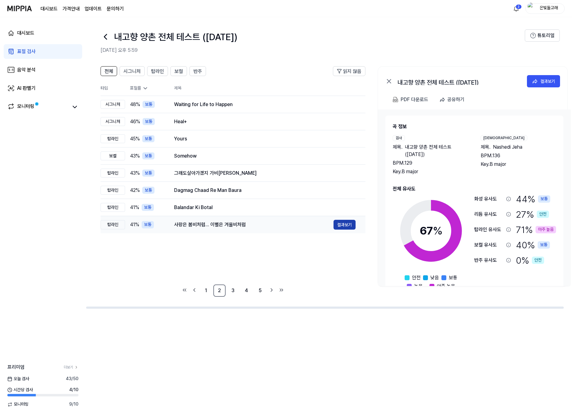
click at [343, 222] on button "결과보기" at bounding box center [344, 225] width 22 height 10
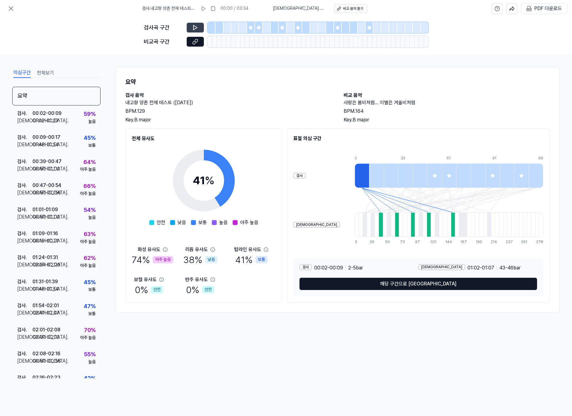
click at [193, 32] on button at bounding box center [195, 28] width 17 height 10
click at [197, 28] on icon at bounding box center [195, 28] width 6 height 6
click at [199, 44] on button at bounding box center [195, 42] width 17 height 10
click at [196, 22] on div "검사곡 구간" at bounding box center [286, 27] width 284 height 11
click at [195, 25] on icon at bounding box center [195, 28] width 6 height 6
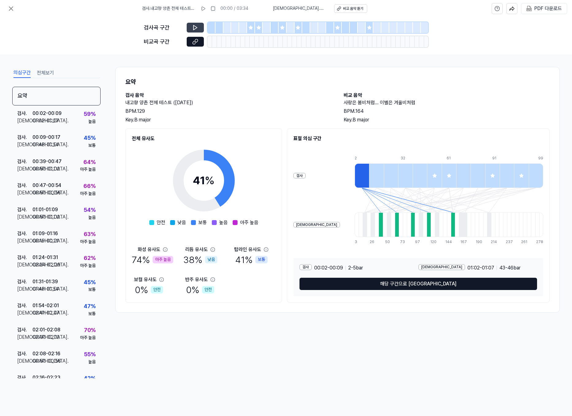
click at [196, 28] on icon at bounding box center [195, 27] width 4 height 5
click at [68, 111] on div "검사 . 00:02 - 00:09 비교 . 01:02 - 01:07 59 % 높음" at bounding box center [56, 117] width 88 height 24
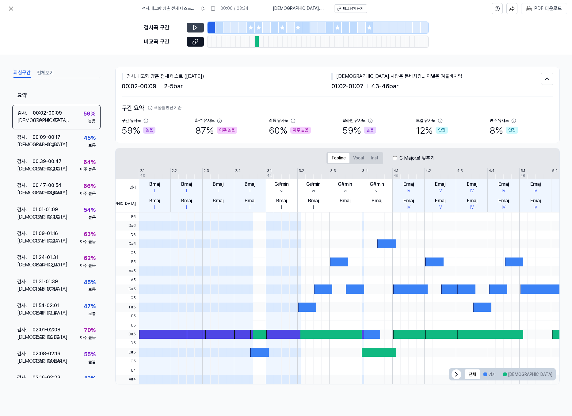
click at [192, 30] on icon at bounding box center [195, 28] width 6 height 6
click at [194, 28] on icon at bounding box center [194, 27] width 1 height 4
click at [196, 44] on icon at bounding box center [195, 42] width 6 height 6
click at [16, 10] on button at bounding box center [11, 8] width 12 height 12
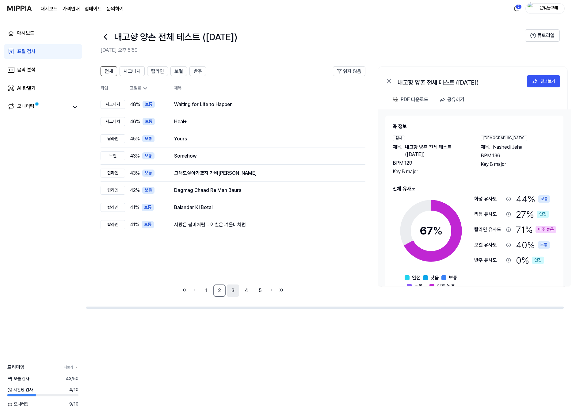
click at [236, 290] on link "3" at bounding box center [233, 290] width 12 height 12
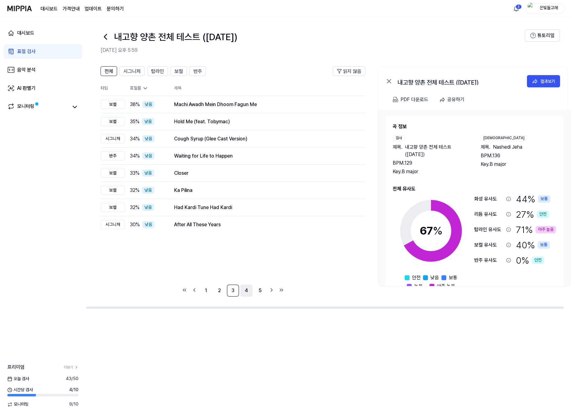
click at [248, 290] on link "4" at bounding box center [246, 290] width 12 height 12
click at [259, 289] on link "5" at bounding box center [260, 290] width 12 height 12
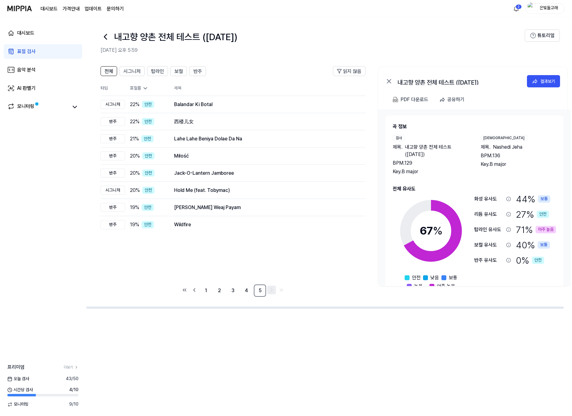
click at [273, 291] on icon "Go to next page" at bounding box center [271, 289] width 6 height 7
click at [251, 292] on link "4" at bounding box center [246, 290] width 12 height 12
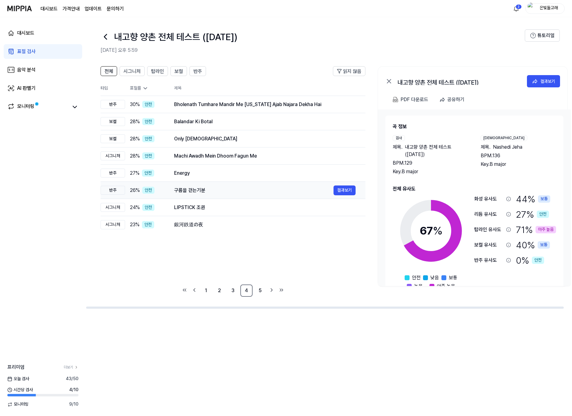
click at [186, 192] on div "구름을 걷는기분" at bounding box center [253, 190] width 159 height 7
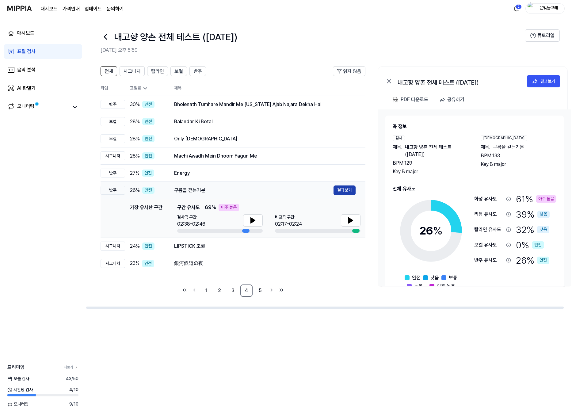
click at [349, 192] on button "결과보기" at bounding box center [344, 190] width 22 height 10
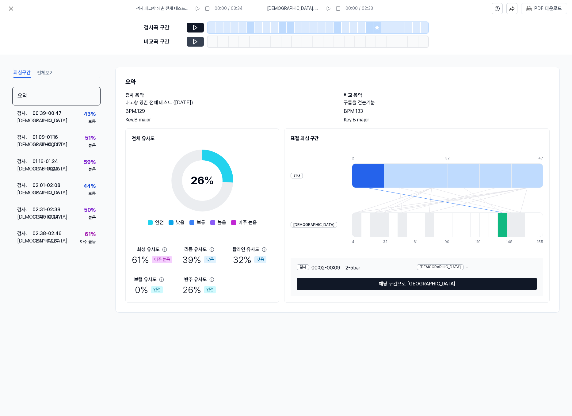
click at [198, 41] on icon at bounding box center [195, 42] width 6 height 6
click at [197, 26] on icon at bounding box center [195, 28] width 6 height 6
click at [201, 41] on button at bounding box center [195, 42] width 17 height 10
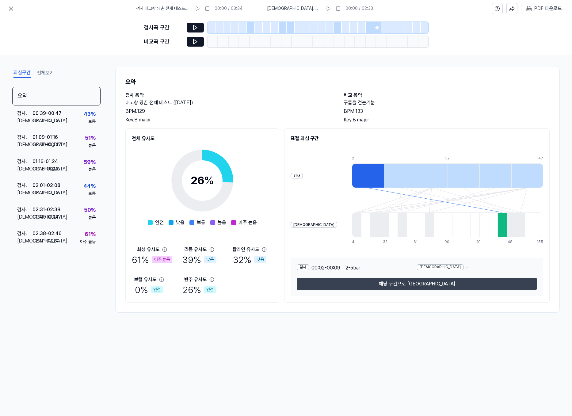
click at [431, 284] on button "해당 구간으로 [GEOGRAPHIC_DATA]" at bounding box center [417, 284] width 240 height 12
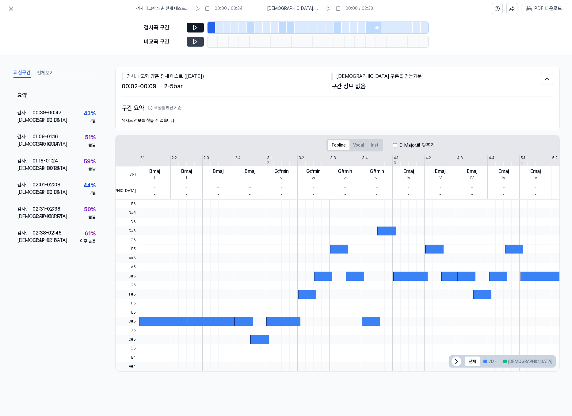
click at [193, 44] on icon at bounding box center [195, 42] width 6 height 6
click at [55, 118] on div "02:01 - 02:08" at bounding box center [45, 119] width 27 height 7
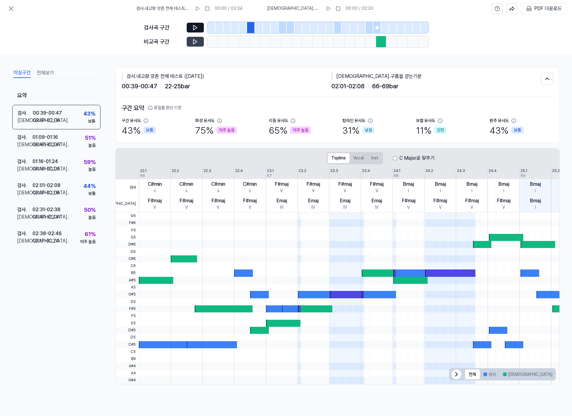
click at [192, 44] on icon at bounding box center [195, 42] width 6 height 6
click at [191, 29] on button at bounding box center [195, 28] width 17 height 10
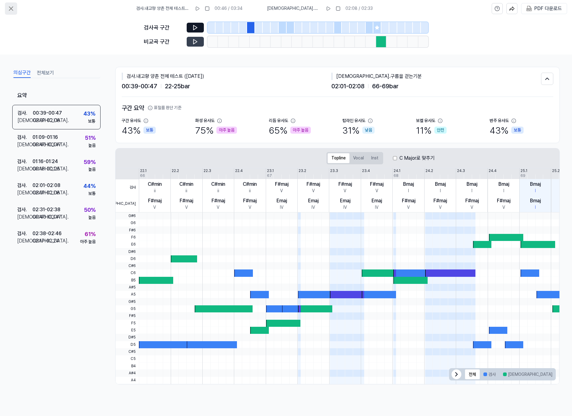
click at [10, 8] on icon at bounding box center [11, 9] width 4 height 4
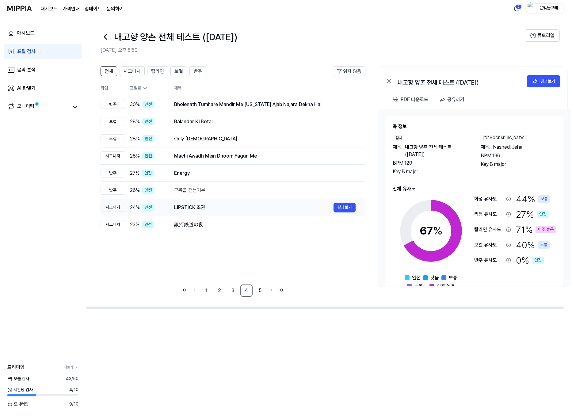
click at [206, 206] on div "LIPSTICK 조권" at bounding box center [253, 207] width 159 height 7
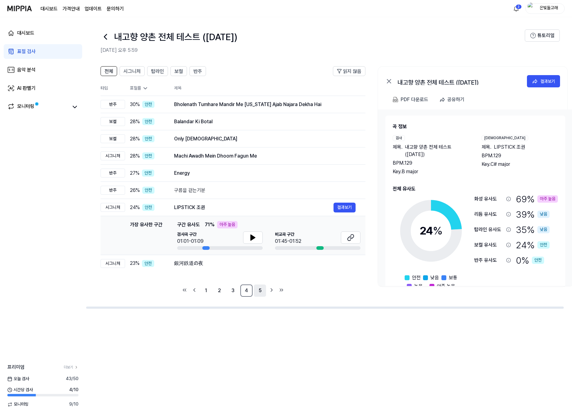
click at [262, 294] on link "5" at bounding box center [260, 290] width 12 height 12
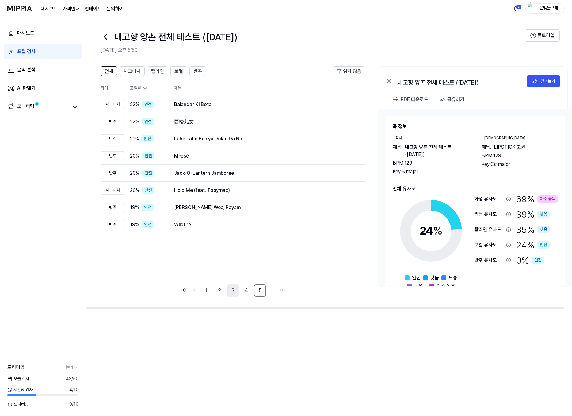
click at [237, 294] on link "3" at bounding box center [233, 290] width 12 height 12
click at [209, 292] on link "1" at bounding box center [206, 290] width 12 height 12
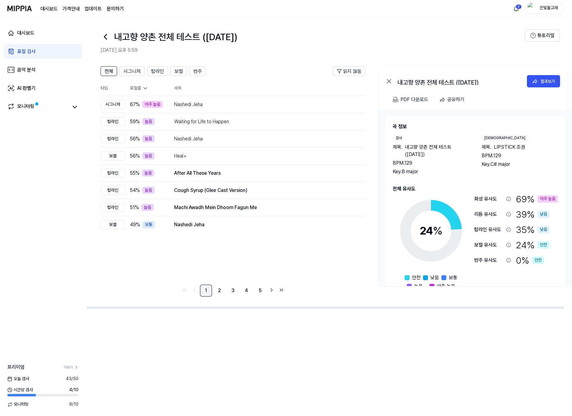
scroll to position [0, 0]
click at [182, 291] on icon "Go to first page" at bounding box center [184, 289] width 6 height 7
click at [11, 9] on img at bounding box center [19, 8] width 25 height 17
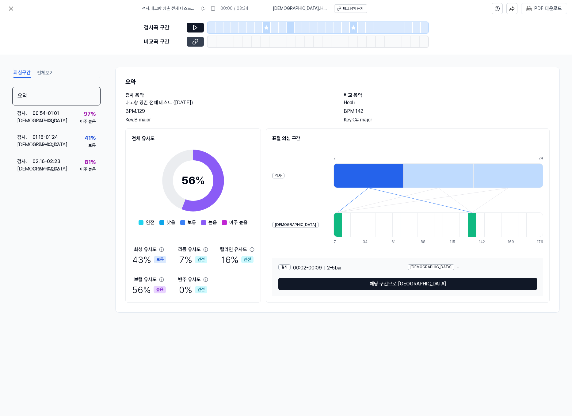
click at [203, 41] on button at bounding box center [195, 42] width 17 height 10
